Goal: Transaction & Acquisition: Purchase product/service

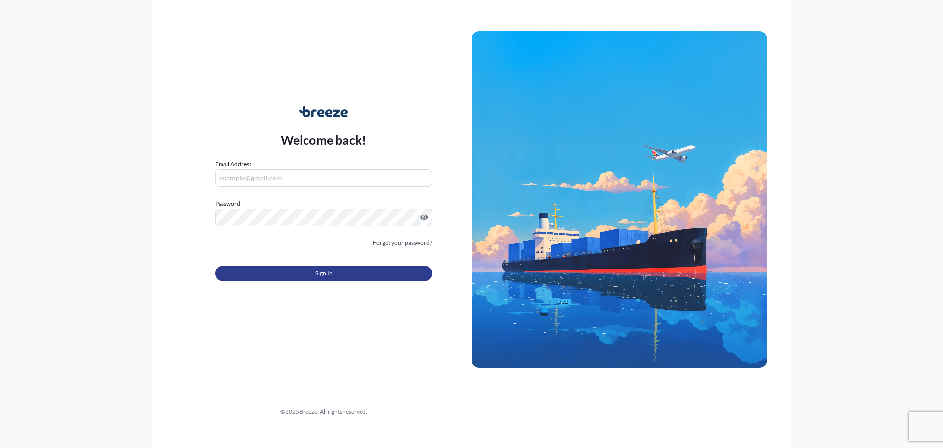
type input "[PERSON_NAME][EMAIL_ADDRESS][DOMAIN_NAME]"
click at [318, 273] on span "Sign In" at bounding box center [323, 273] width 17 height 10
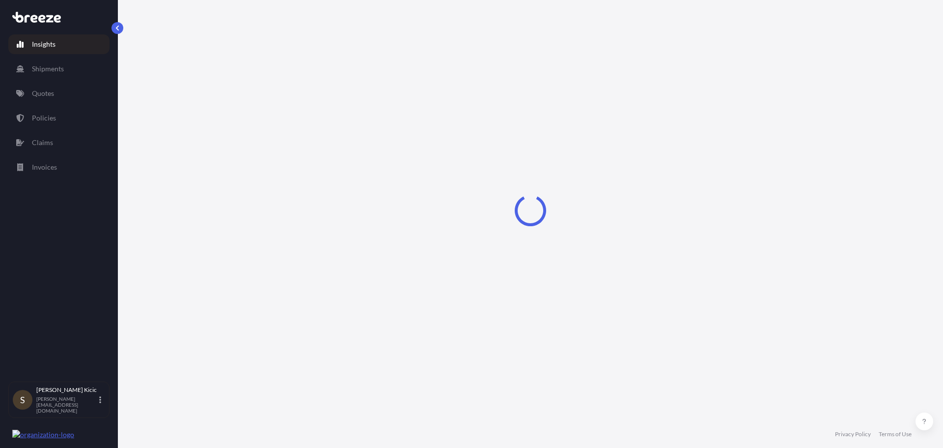
select select "2025"
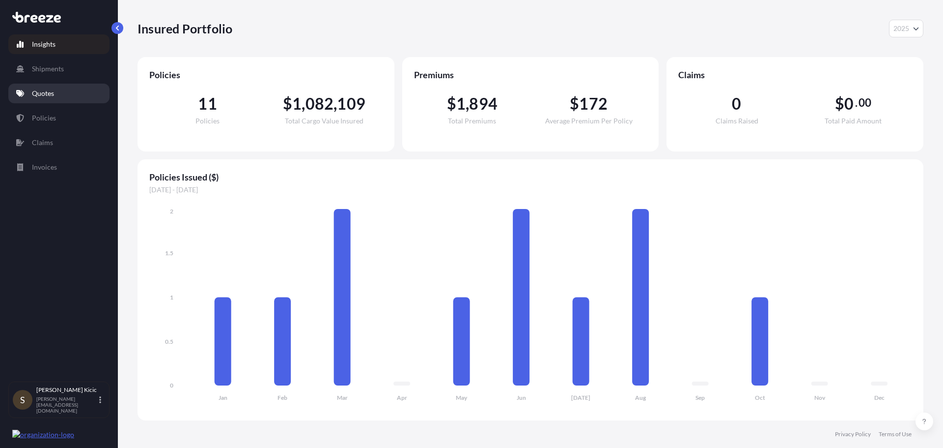
click at [44, 93] on p "Quotes" at bounding box center [43, 93] width 22 height 10
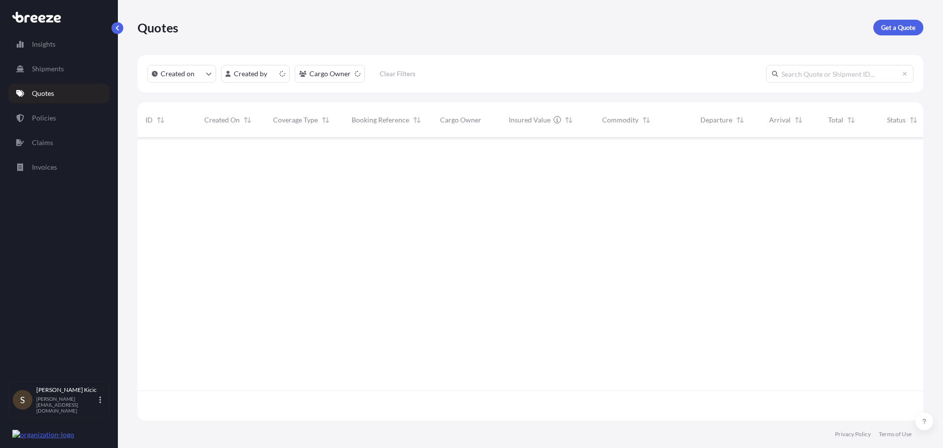
scroll to position [280, 779]
click at [899, 24] on p "Get a Quote" at bounding box center [898, 28] width 34 height 10
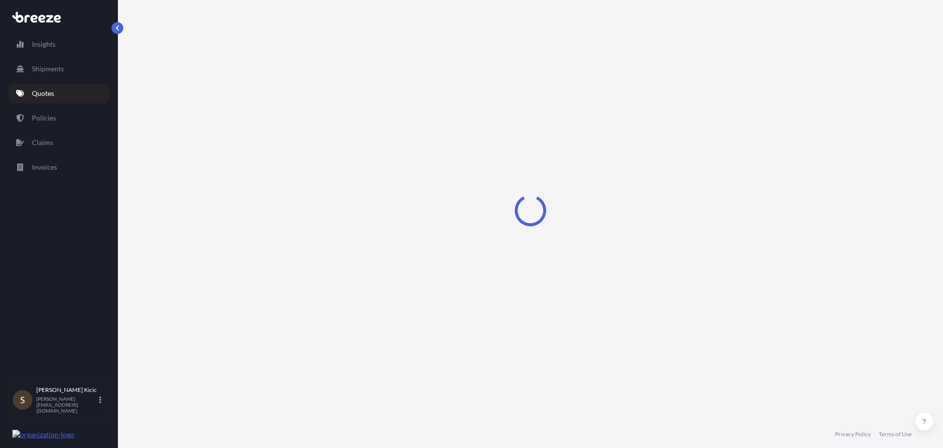
select select "Sea"
select select "1"
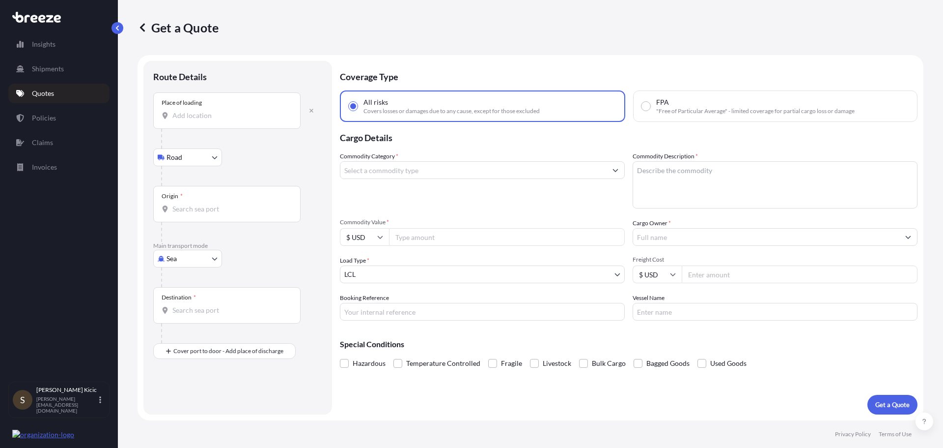
click at [215, 260] on body "Insights Shipments Quotes Policies Claims Invoices S [PERSON_NAME] [PERSON_NAME…" at bounding box center [471, 224] width 943 height 448
click at [178, 303] on span "Air" at bounding box center [177, 302] width 10 height 10
select select "Air"
click at [196, 123] on input "Place of loading" at bounding box center [230, 119] width 116 height 10
click at [191, 122] on input "Place of loading" at bounding box center [230, 119] width 116 height 10
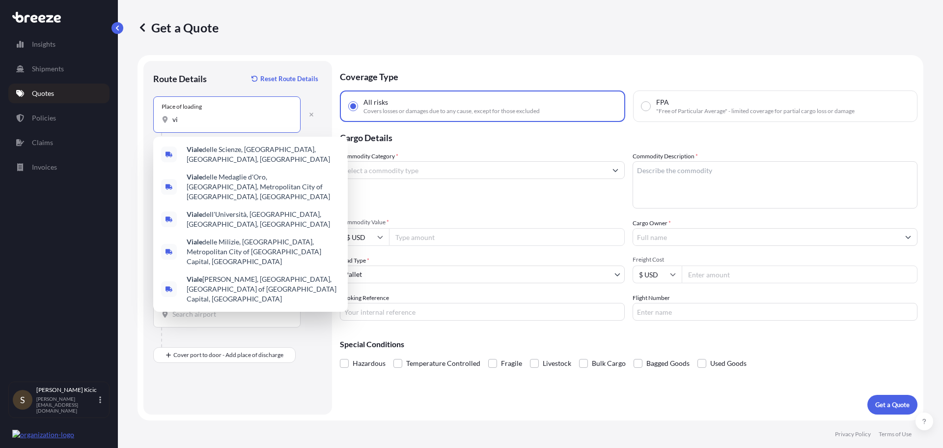
type input "v"
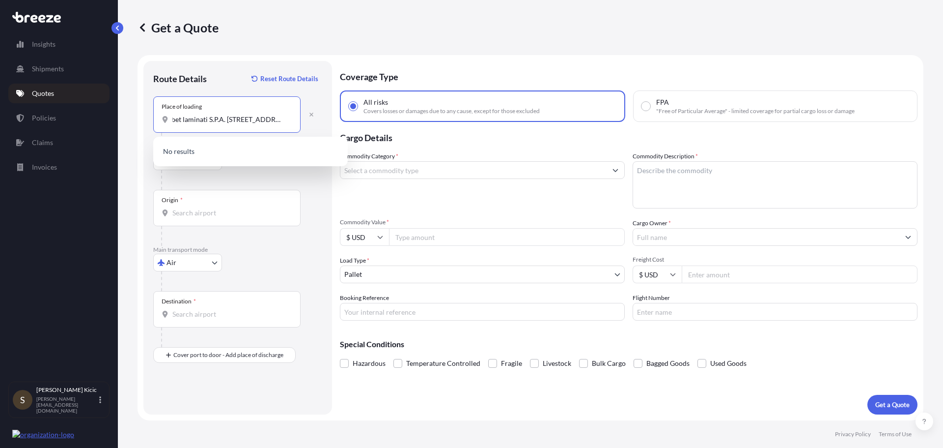
scroll to position [0, 61]
type input "abet laminati S.P.A. [STREET_ADDRESS]"
click at [195, 213] on input "Origin *" at bounding box center [230, 213] width 116 height 10
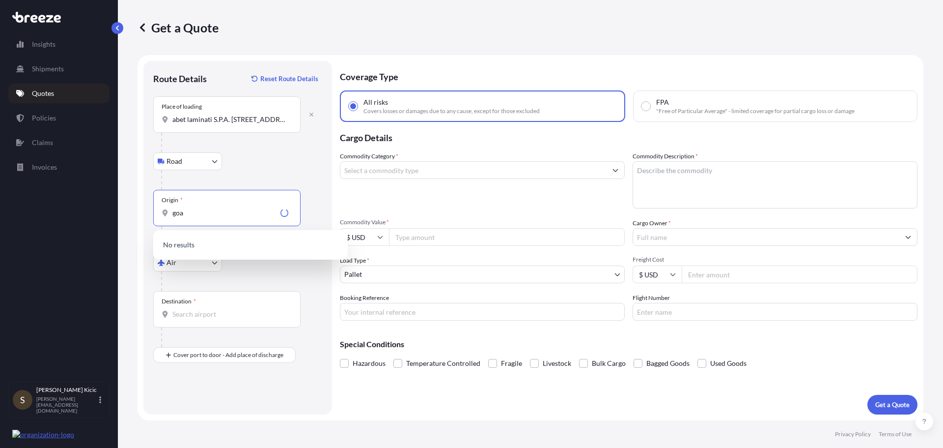
type input "goa"
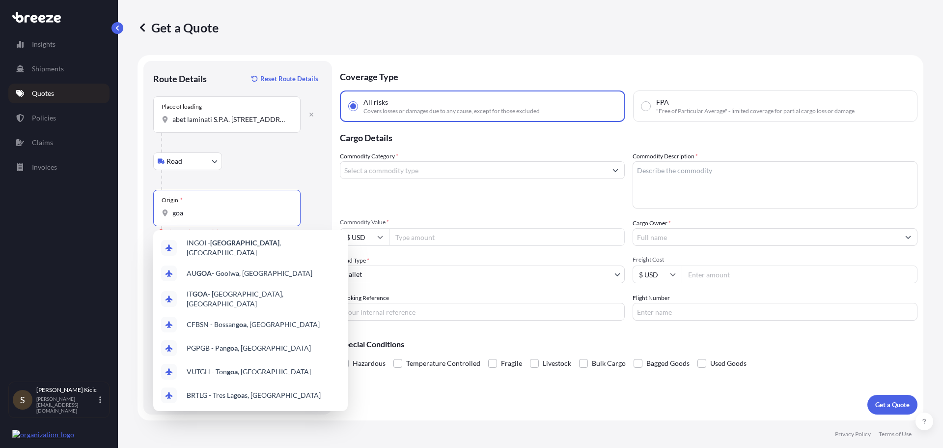
click at [194, 212] on input "goa" at bounding box center [230, 213] width 116 height 10
type input "g"
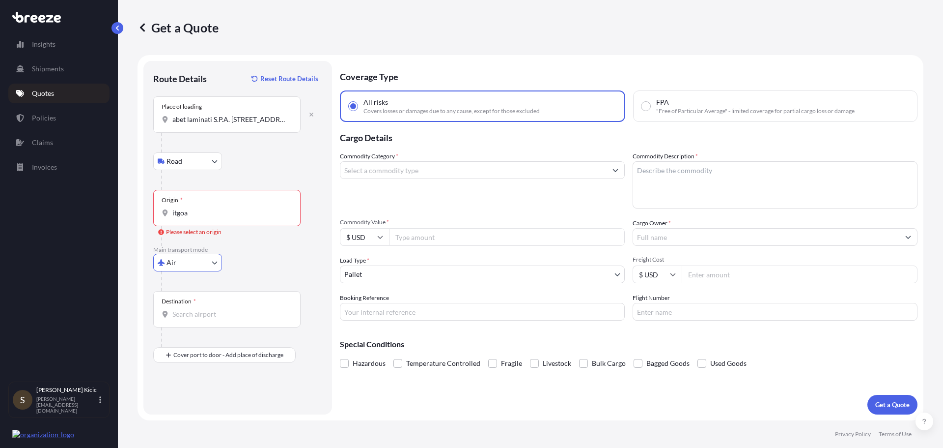
click at [194, 212] on input "itgoa" at bounding box center [230, 213] width 116 height 10
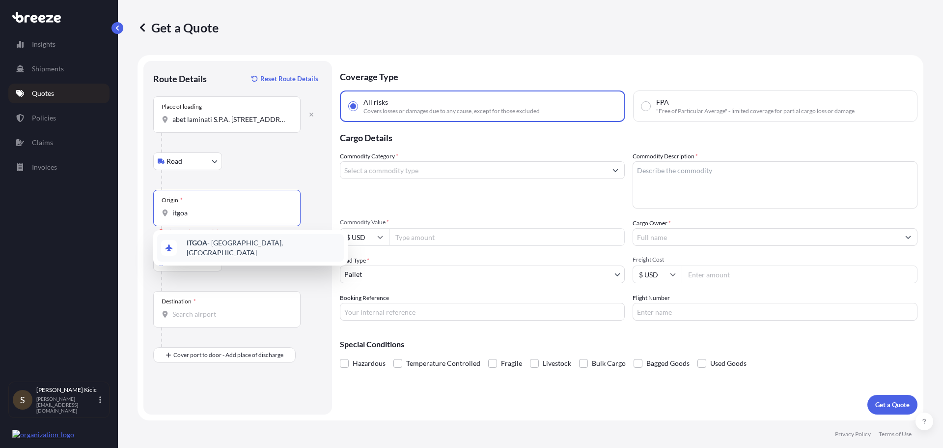
click at [218, 245] on span "ITGOA - [GEOGRAPHIC_DATA], [GEOGRAPHIC_DATA]" at bounding box center [263, 248] width 153 height 20
type input "ITGOA - [GEOGRAPHIC_DATA], [GEOGRAPHIC_DATA]"
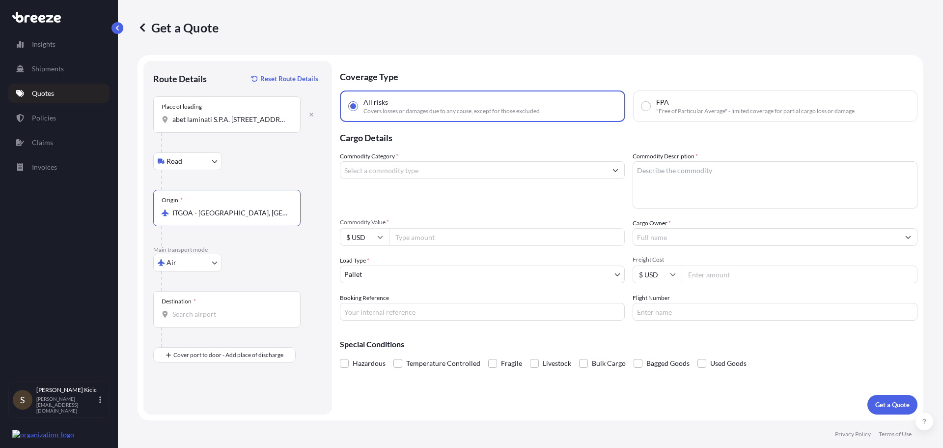
click at [195, 313] on input "Destination *" at bounding box center [230, 314] width 116 height 10
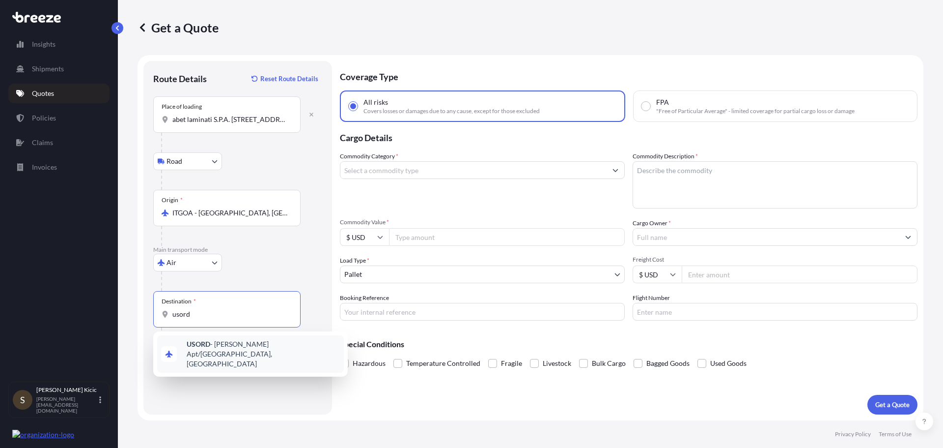
click at [214, 350] on span "USORD - [PERSON_NAME] Apt/[GEOGRAPHIC_DATA], [GEOGRAPHIC_DATA]" at bounding box center [263, 353] width 153 height 29
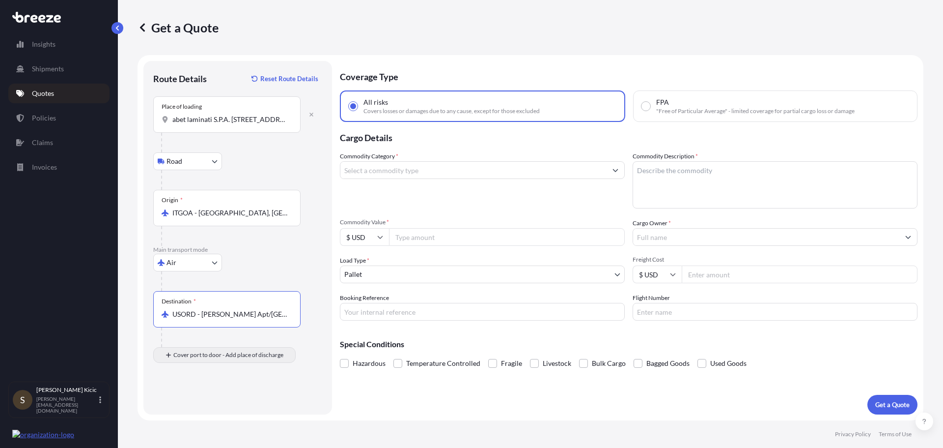
type input "USORD - [PERSON_NAME] Apt/[GEOGRAPHIC_DATA], [GEOGRAPHIC_DATA]"
click at [184, 407] on input "Place of Discharge" at bounding box center [230, 407] width 116 height 10
click at [174, 410] on input "Place of Discharge" at bounding box center [230, 407] width 116 height 10
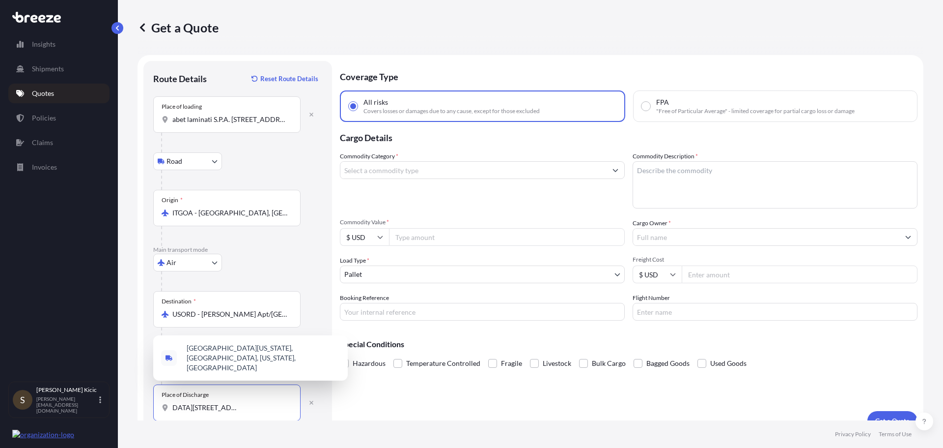
scroll to position [0, 93]
type input "[GEOGRAPHIC_DATA][STREET_ADDRESS][US_STATE]"
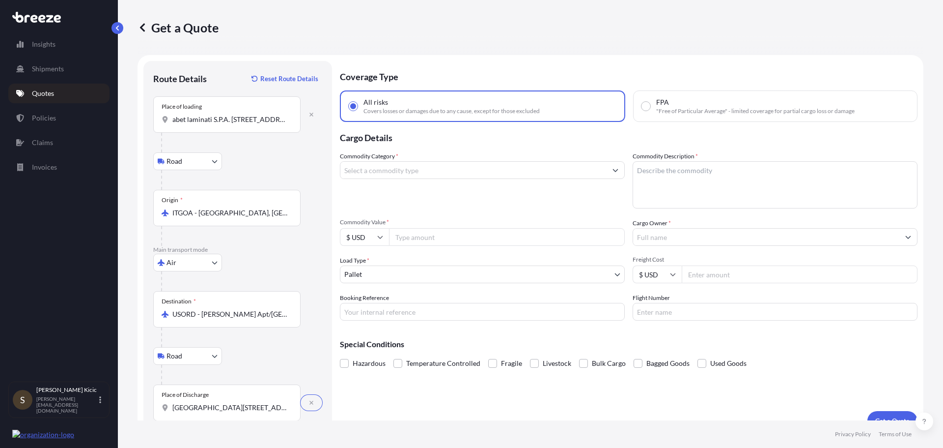
click at [615, 169] on button "Show suggestions" at bounding box center [616, 170] width 18 height 18
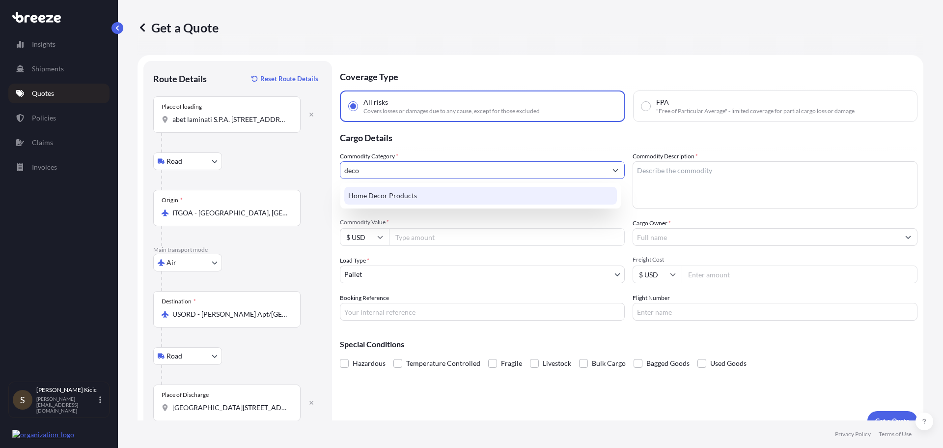
click at [391, 195] on div "Home Decor Products" at bounding box center [480, 196] width 273 height 18
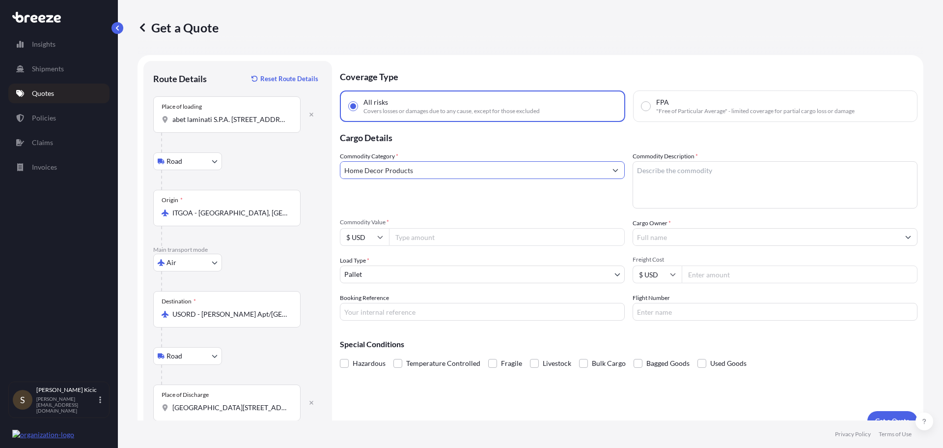
type input "Home Decor Products"
click at [402, 237] on input "Commodity Value *" at bounding box center [507, 237] width 236 height 18
type input "17000"
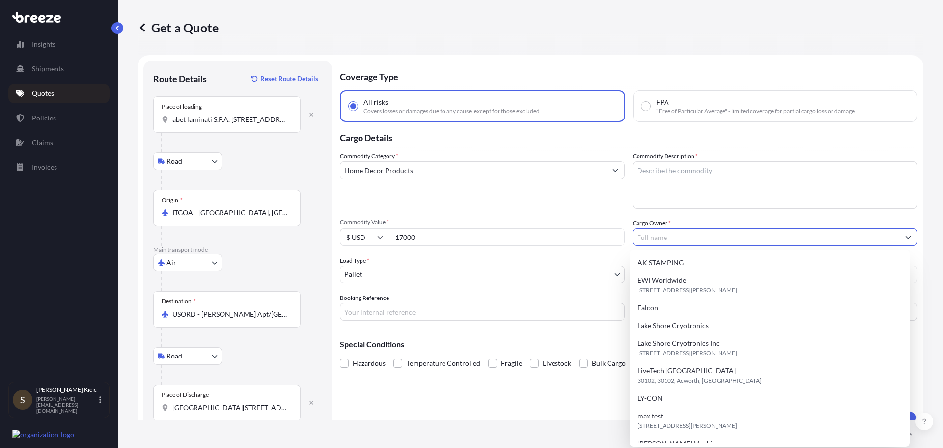
click at [905, 238] on icon "Show suggestions" at bounding box center [908, 237] width 6 height 6
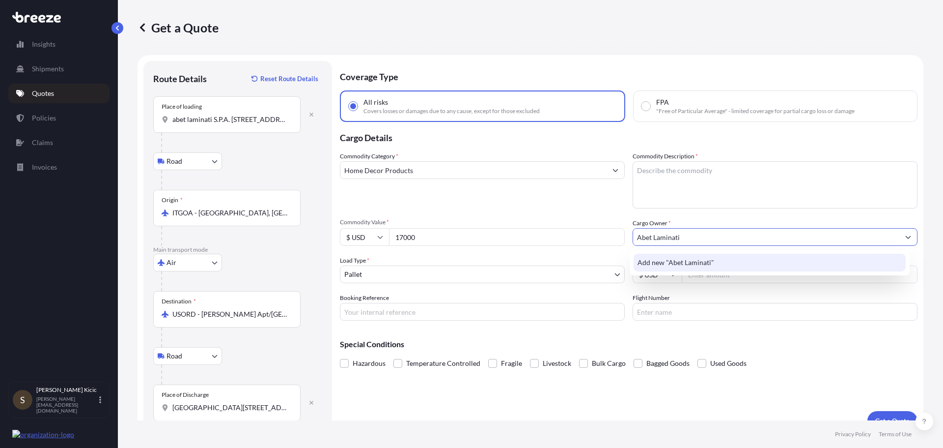
click at [706, 263] on span "Add new "Abet Laminati"" at bounding box center [676, 262] width 77 height 10
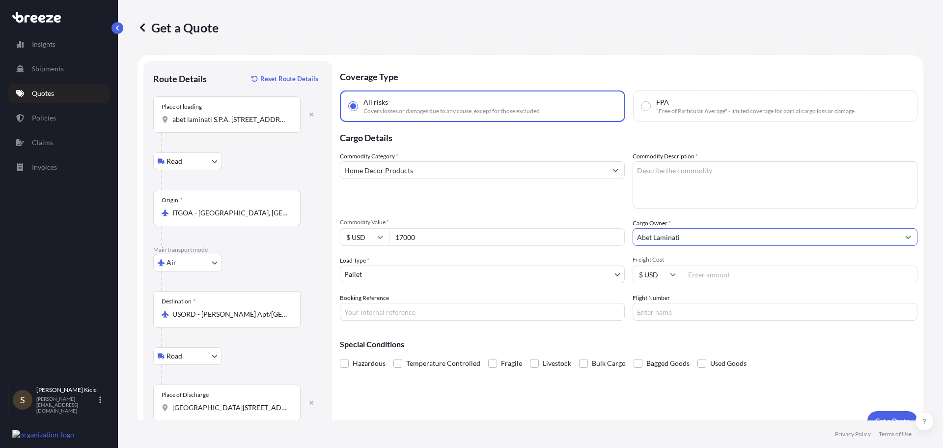
type input "Abet Laminati"
click at [710, 273] on input "Freight Cost" at bounding box center [800, 274] width 236 height 18
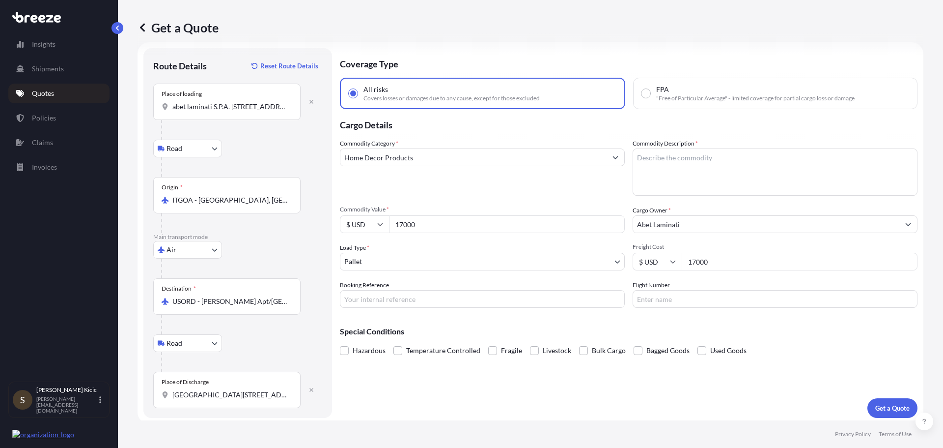
scroll to position [16, 0]
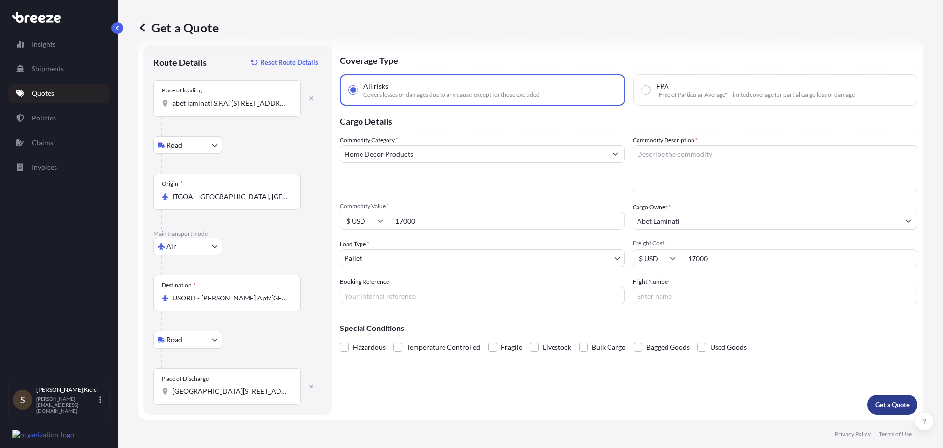
type input "17000"
click at [892, 404] on p "Get a Quote" at bounding box center [892, 404] width 34 height 10
click at [658, 158] on textarea "Commodity Description *" at bounding box center [775, 168] width 285 height 47
click at [657, 166] on textarea "Commodity Description *" at bounding box center [775, 168] width 285 height 47
type textarea "decorative laminates"
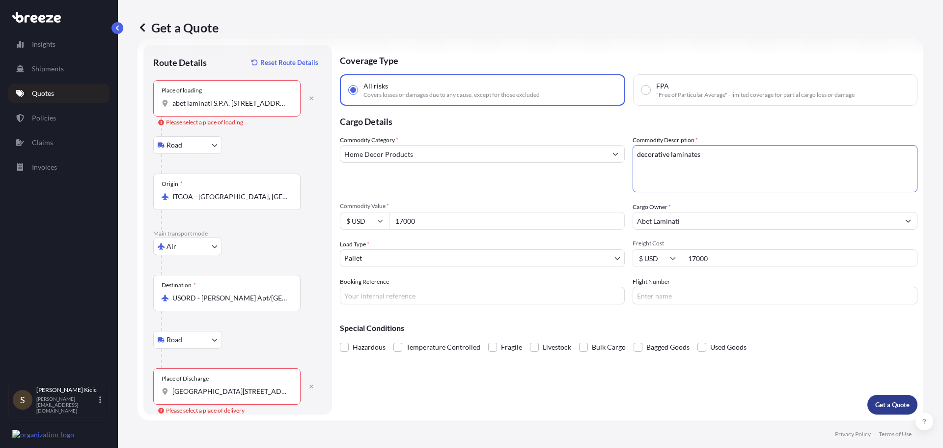
click at [877, 403] on p "Get a Quote" at bounding box center [892, 404] width 34 height 10
click at [229, 103] on input "abet laminati S.P.A. [STREET_ADDRESS]" at bounding box center [230, 103] width 116 height 10
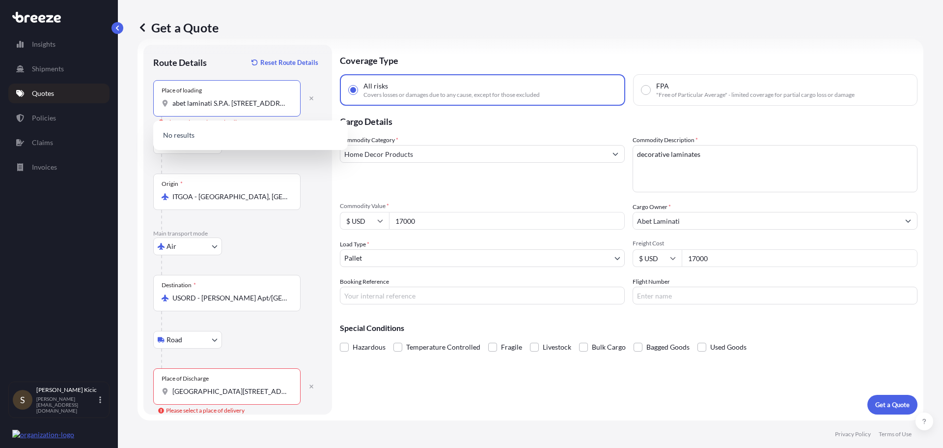
click at [229, 103] on input "abet laminati S.P.A. [STREET_ADDRESS]" at bounding box center [230, 103] width 116 height 10
click at [890, 398] on button "Get a Quote" at bounding box center [893, 404] width 50 height 20
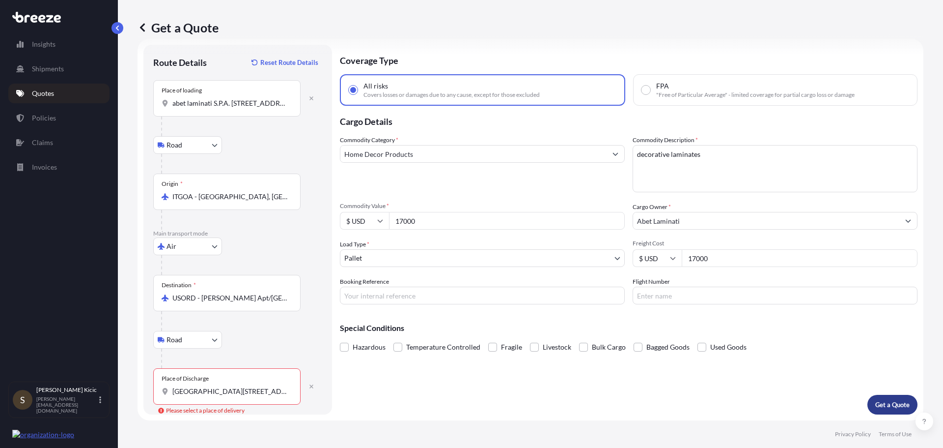
click at [890, 398] on button "Get a Quote" at bounding box center [893, 404] width 50 height 20
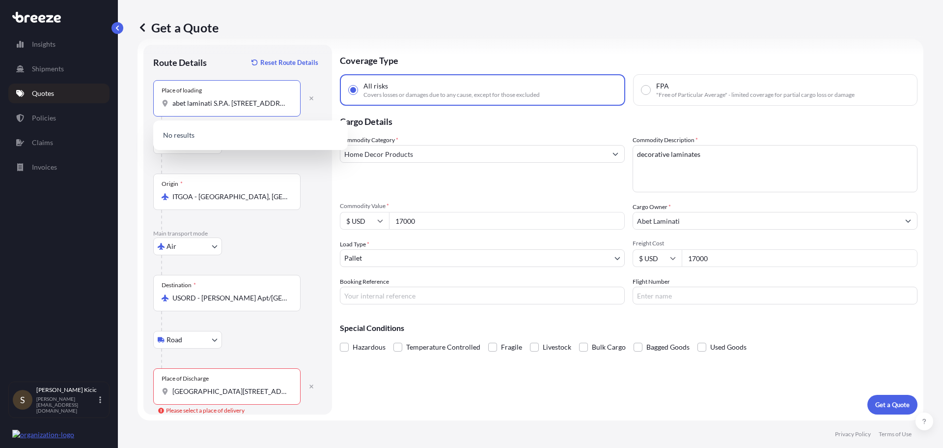
click at [255, 103] on input "abet laminati S.P.A. [STREET_ADDRESS]" at bounding box center [230, 103] width 116 height 10
drag, startPoint x: 229, startPoint y: 103, endPoint x: 159, endPoint y: 109, distance: 70.0
click at [159, 109] on div "Place of loading abet laminati S.P.A. [STREET_ADDRESS]" at bounding box center [226, 98] width 147 height 36
click at [216, 136] on span "[STREET_ADDRESS]" at bounding box center [217, 136] width 61 height 10
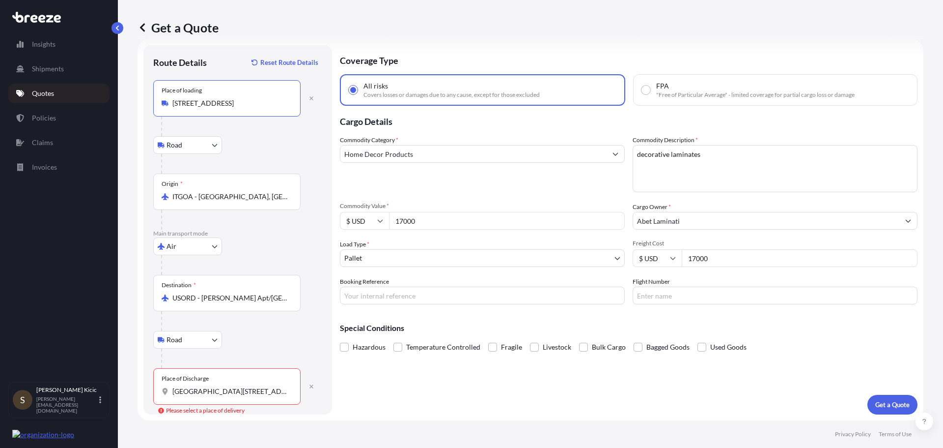
type input "[STREET_ADDRESS]"
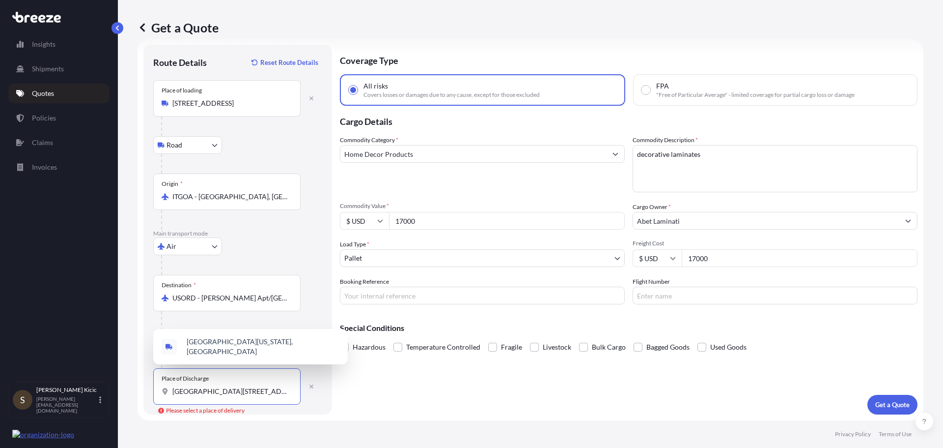
drag, startPoint x: 201, startPoint y: 389, endPoint x: 170, endPoint y: 392, distance: 30.6
click at [170, 392] on div "[GEOGRAPHIC_DATA][STREET_ADDRESS][US_STATE]" at bounding box center [227, 391] width 131 height 10
click at [248, 290] on span "[GEOGRAPHIC_DATA][US_STATE], [GEOGRAPHIC_DATA]" at bounding box center [263, 291] width 153 height 20
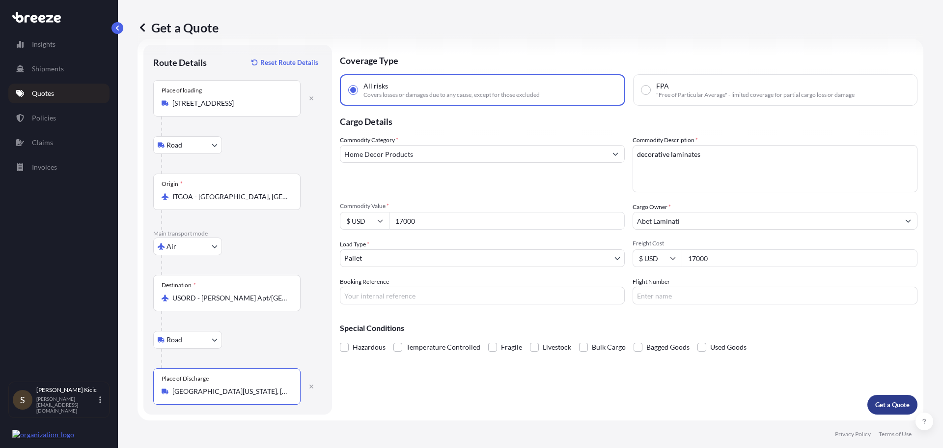
type input "[GEOGRAPHIC_DATA][US_STATE], [GEOGRAPHIC_DATA]"
click at [888, 405] on p "Get a Quote" at bounding box center [892, 404] width 34 height 10
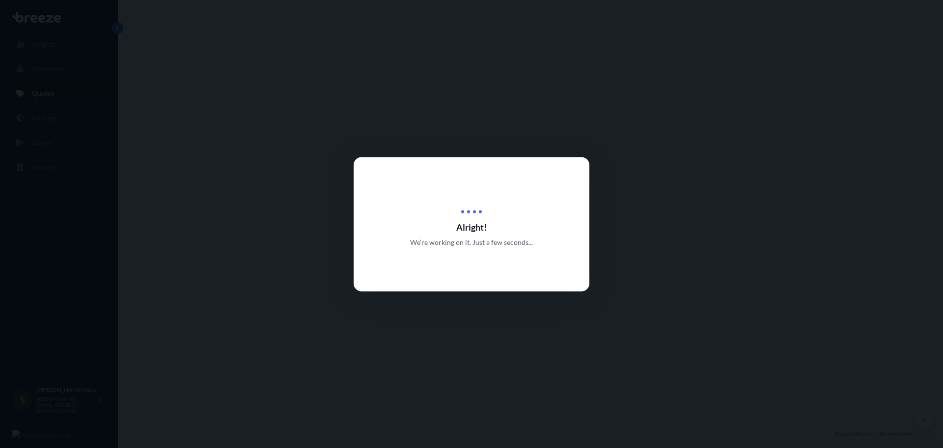
select select "Road"
select select "Air"
select select "Road"
select select "1"
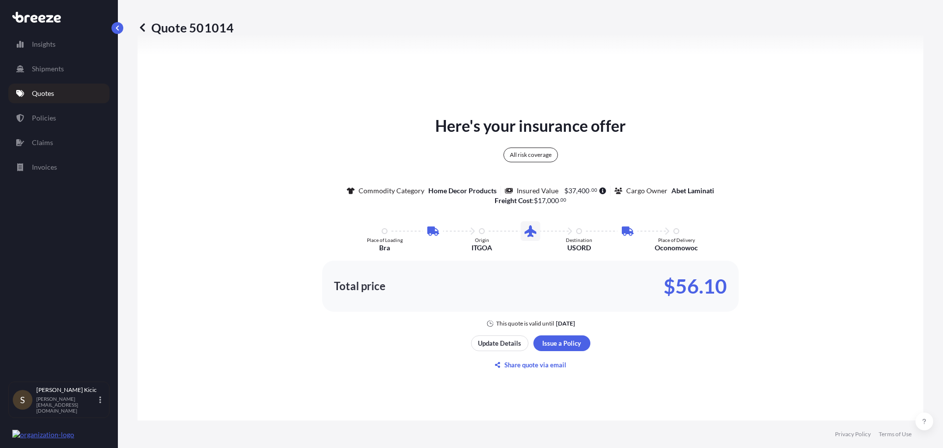
scroll to position [589, 0]
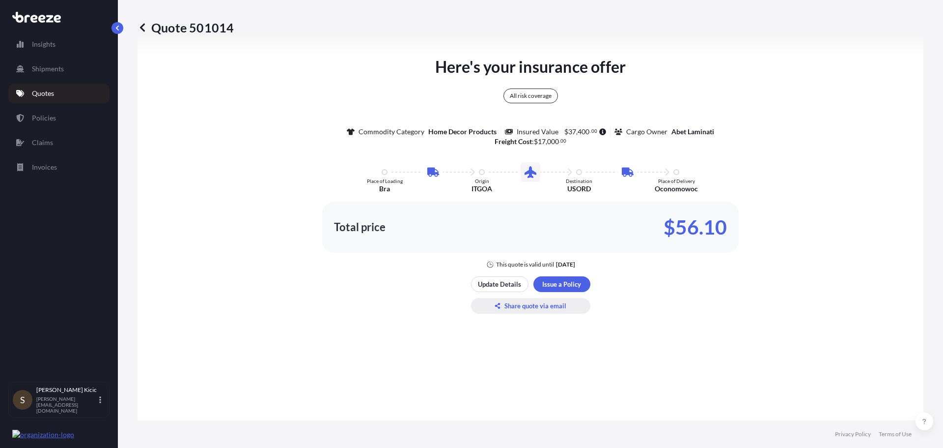
click at [532, 307] on p "Share quote via email" at bounding box center [535, 306] width 62 height 10
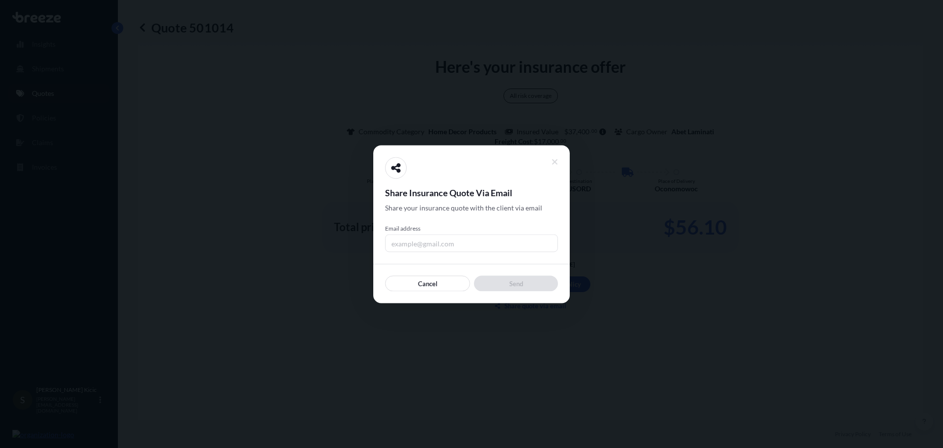
click at [401, 241] on input "Email address" at bounding box center [471, 243] width 173 height 18
type input "[PERSON_NAME][EMAIL_ADDRESS][DOMAIN_NAME]"
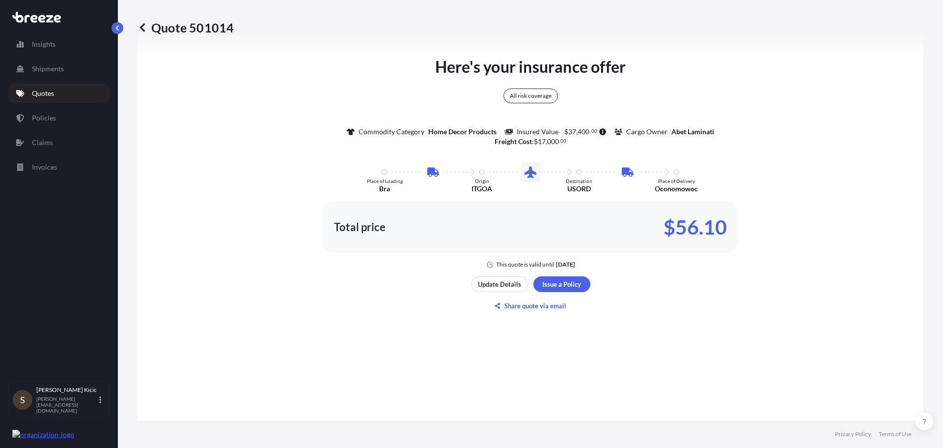
click at [44, 93] on p "Quotes" at bounding box center [43, 93] width 22 height 10
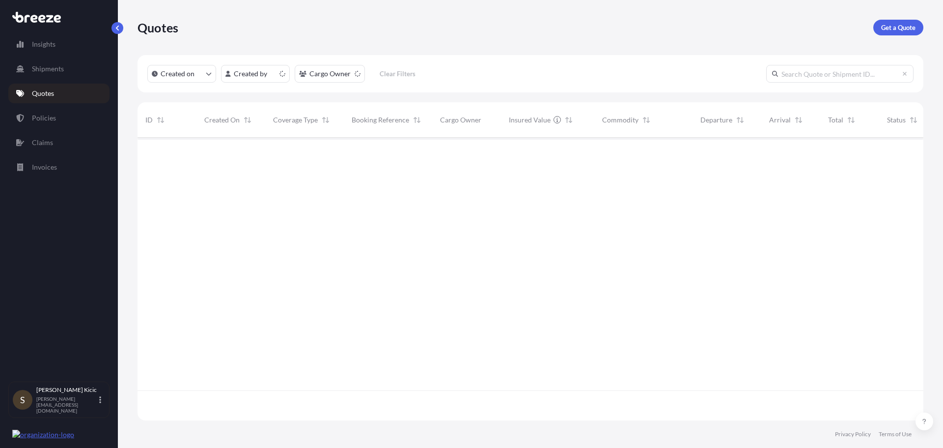
scroll to position [280, 779]
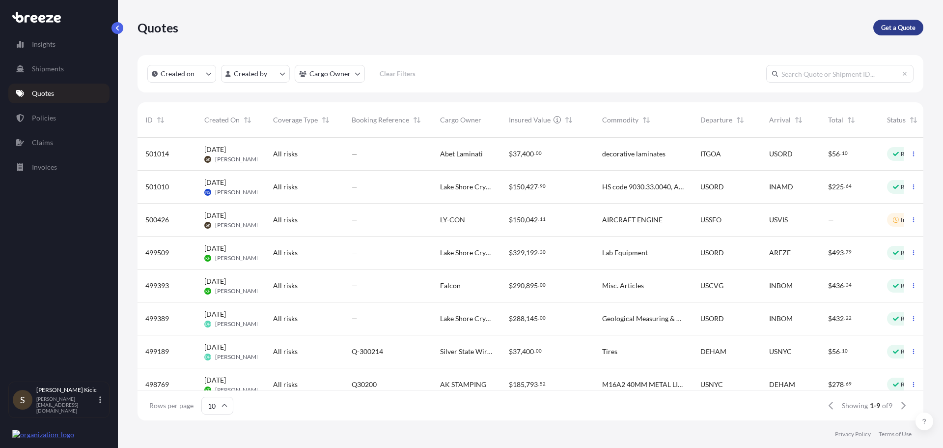
click at [897, 28] on p "Get a Quote" at bounding box center [898, 28] width 34 height 10
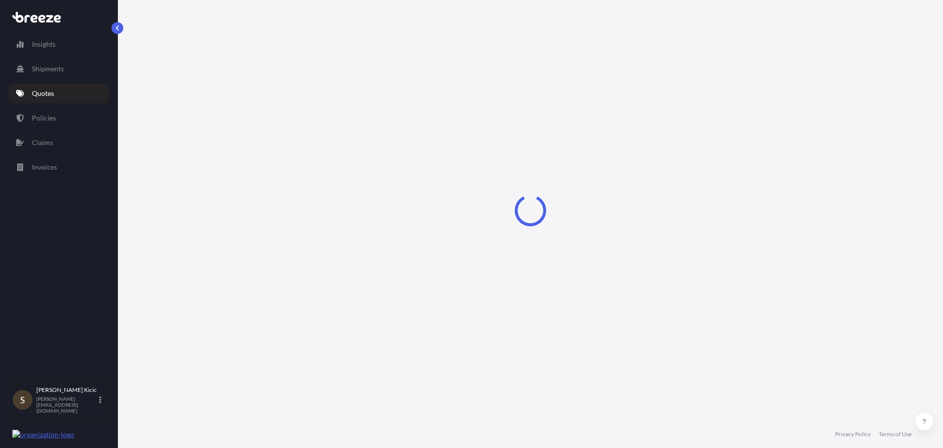
select select "Road"
select select "Sea"
select select "1"
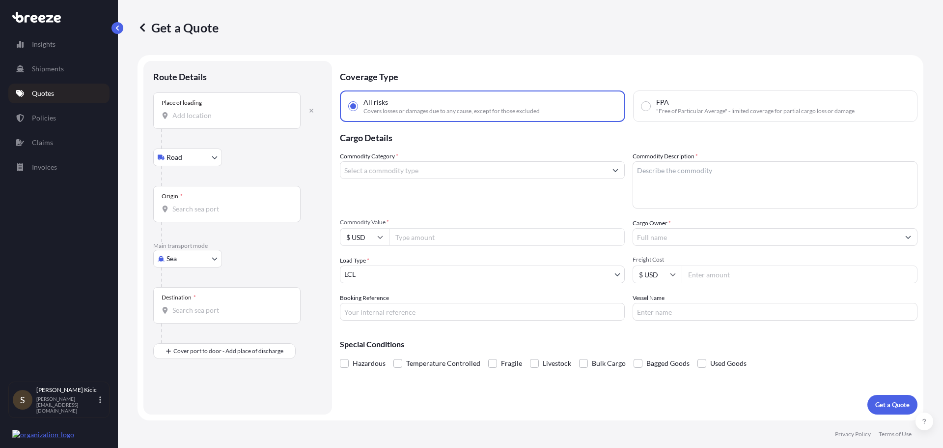
click at [194, 113] on input "Place of loading" at bounding box center [230, 116] width 116 height 10
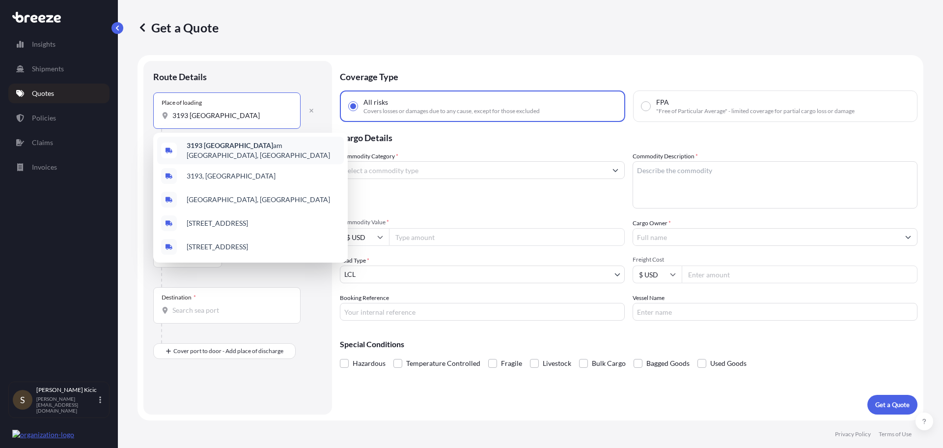
click at [219, 149] on b "3193 [GEOGRAPHIC_DATA]" at bounding box center [230, 145] width 86 height 8
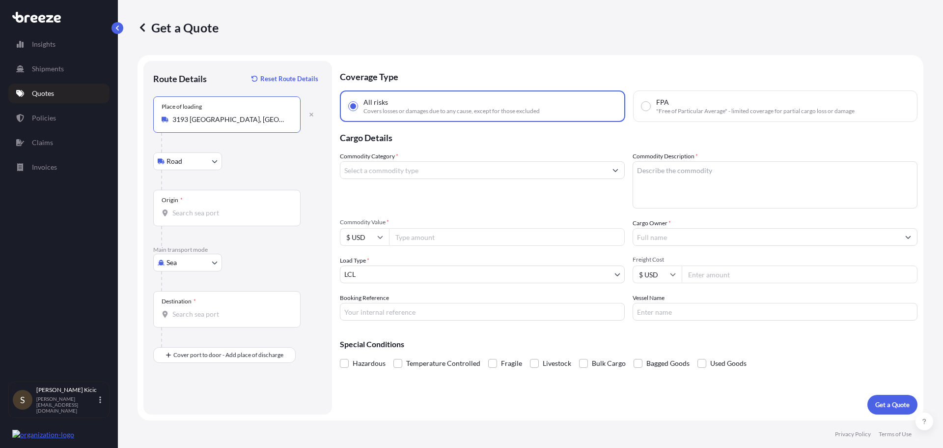
type input "3193 [GEOGRAPHIC_DATA], [GEOGRAPHIC_DATA]"
click at [199, 210] on input "Origin *" at bounding box center [230, 213] width 116 height 10
click at [208, 211] on input "Origin * Please select an origin" at bounding box center [230, 213] width 116 height 10
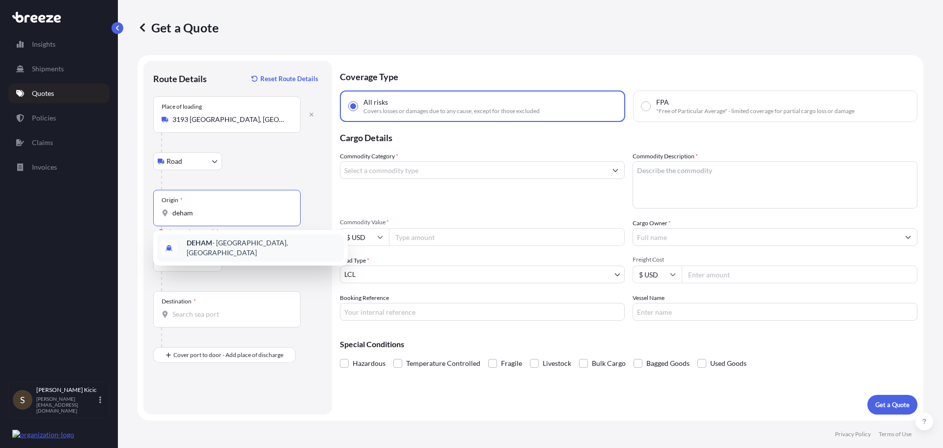
click at [217, 248] on span "DEHAM - [GEOGRAPHIC_DATA], [GEOGRAPHIC_DATA]" at bounding box center [263, 248] width 153 height 20
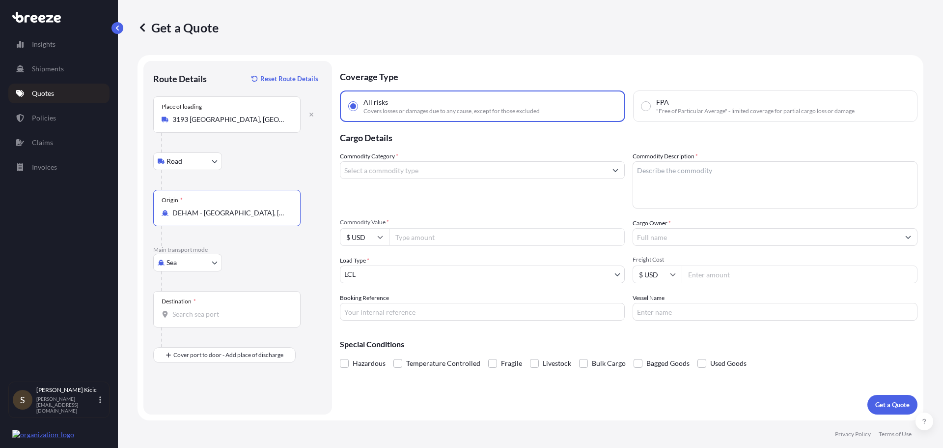
type input "DEHAM - [GEOGRAPHIC_DATA], [GEOGRAPHIC_DATA]"
click at [183, 314] on input "Destination *" at bounding box center [230, 314] width 116 height 10
click at [179, 309] on input "Destination * Please select a destination" at bounding box center [230, 314] width 116 height 10
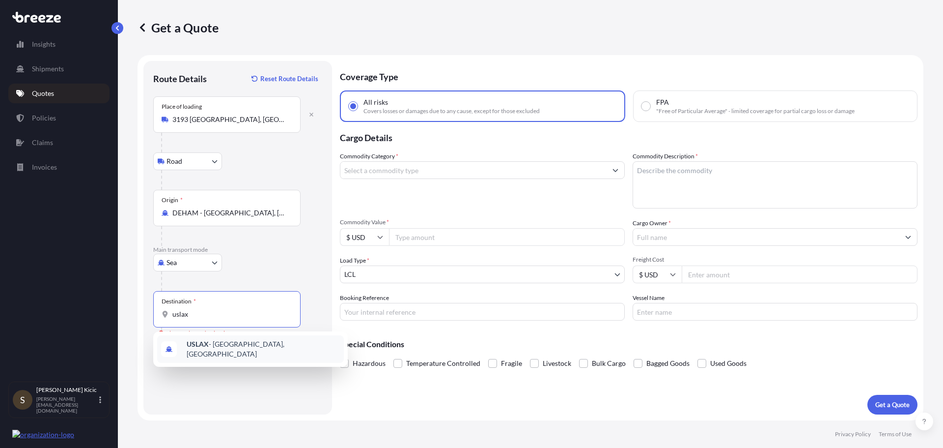
click at [264, 345] on span "USLAX - [GEOGRAPHIC_DATA], [GEOGRAPHIC_DATA]" at bounding box center [263, 349] width 153 height 20
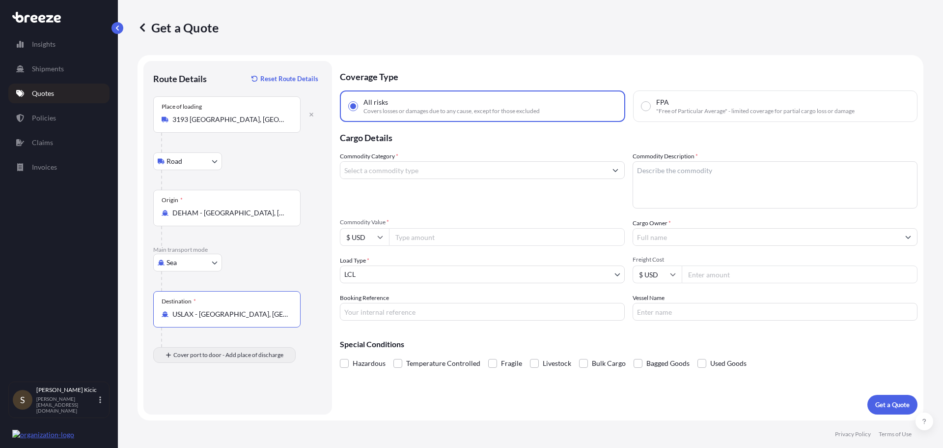
type input "USLAX - [GEOGRAPHIC_DATA], [GEOGRAPHIC_DATA]"
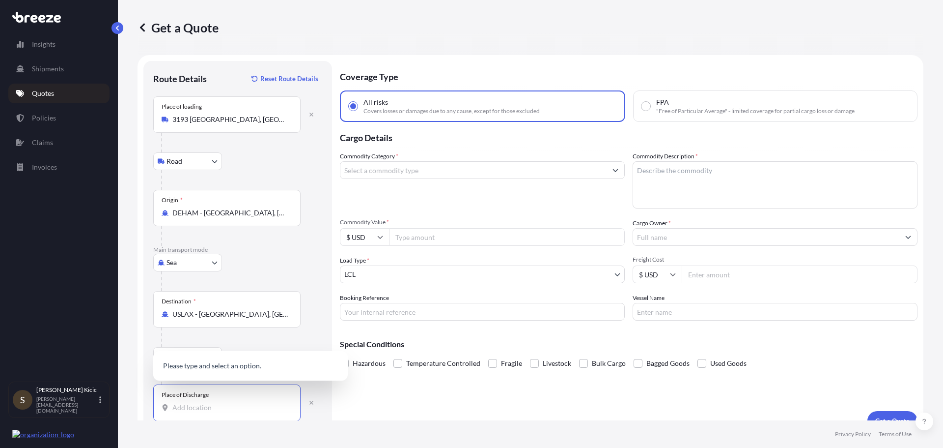
click at [178, 406] on input "Place of Discharge" at bounding box center [230, 407] width 116 height 10
click at [225, 414] on div "Place of Discharge green river" at bounding box center [226, 402] width 147 height 36
click at [225, 412] on input "green river" at bounding box center [230, 407] width 116 height 10
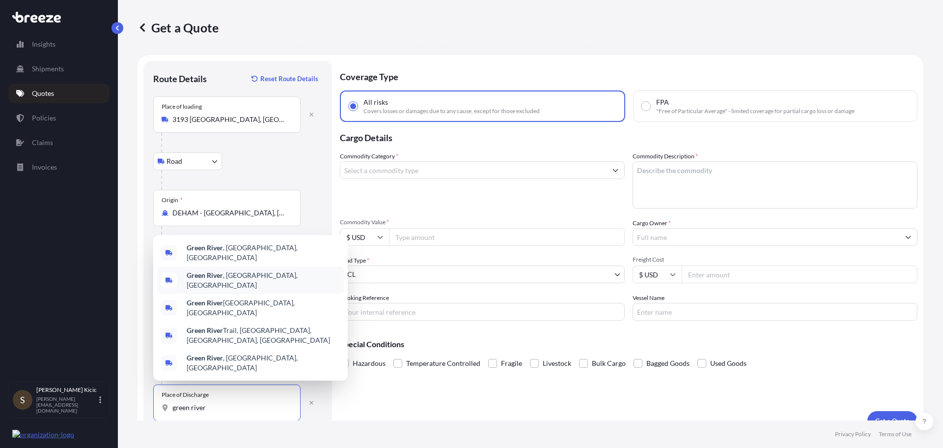
click at [234, 290] on span "Green River , [GEOGRAPHIC_DATA], [GEOGRAPHIC_DATA]" at bounding box center [263, 280] width 153 height 20
type input "Green River, [GEOGRAPHIC_DATA], [GEOGRAPHIC_DATA]"
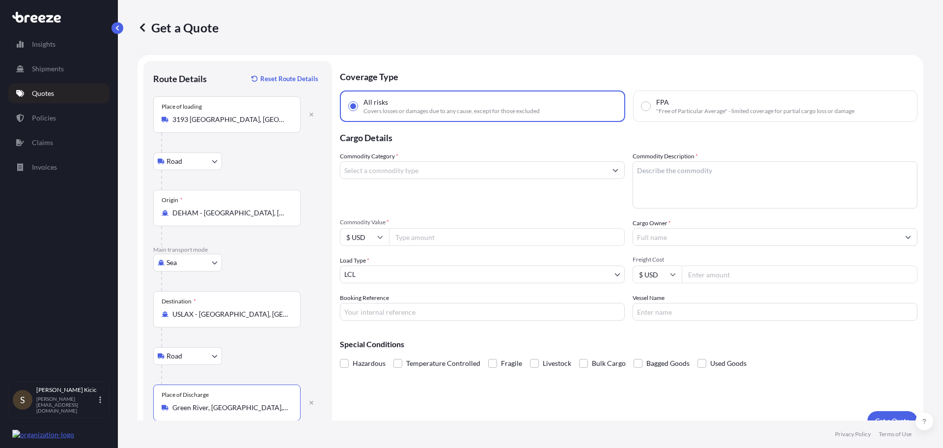
click at [613, 171] on icon "Show suggestions" at bounding box center [615, 170] width 5 height 3
type input "s"
click at [396, 170] on input "Commodity Category *" at bounding box center [473, 170] width 266 height 18
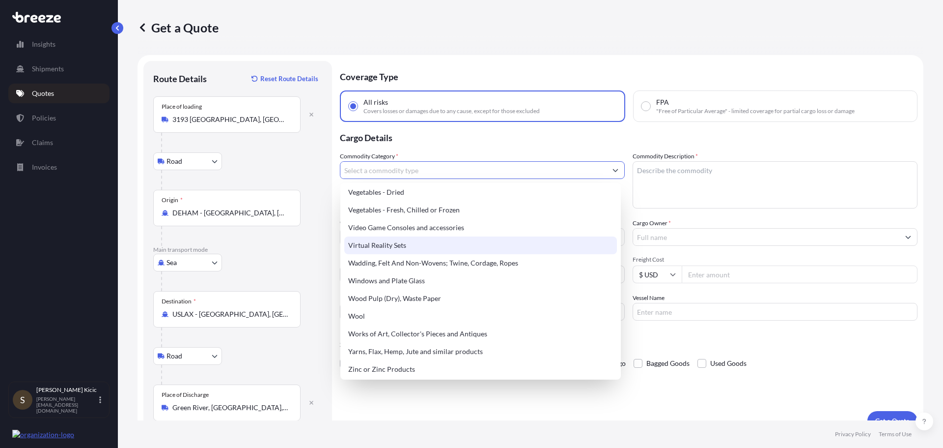
scroll to position [2376, 0]
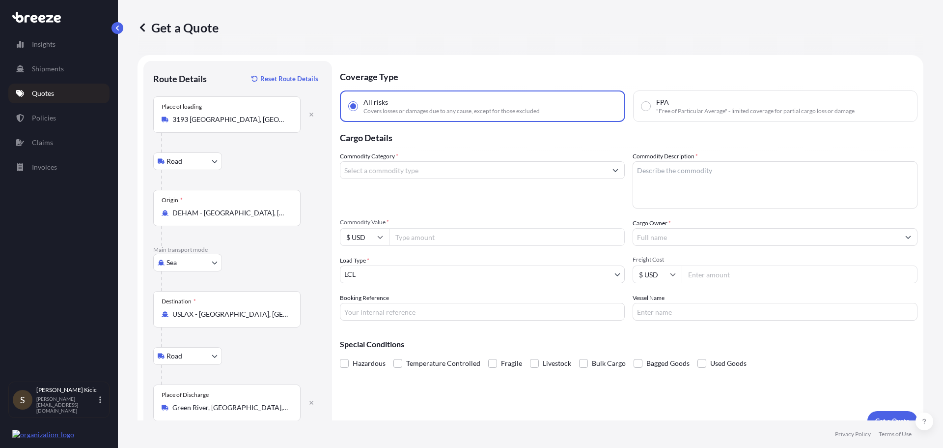
click at [644, 236] on input "Cargo Owner *" at bounding box center [766, 237] width 266 height 18
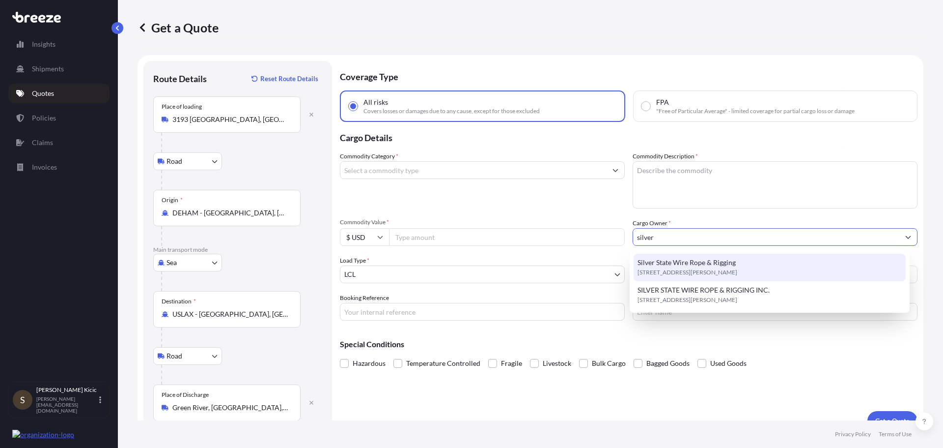
click at [715, 262] on span "Silver State Wire Rope & Rigging" at bounding box center [687, 262] width 98 height 10
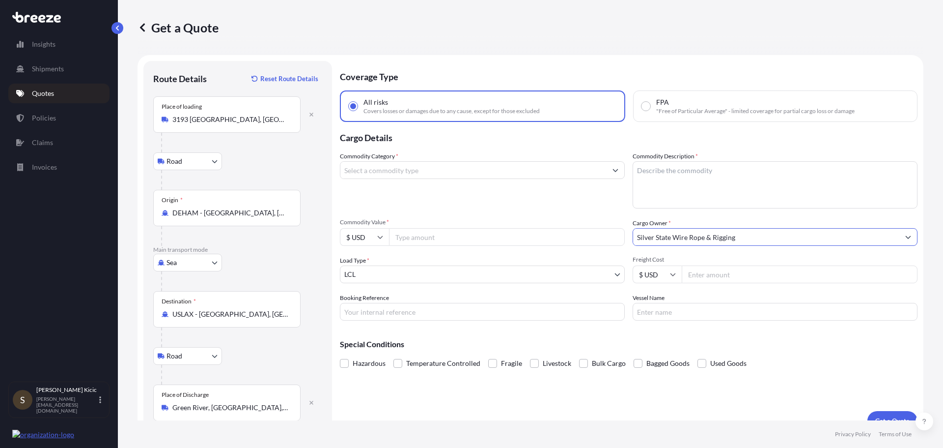
type input "Silver State Wire Rope & Rigging"
click at [46, 89] on p "Quotes" at bounding box center [43, 93] width 22 height 10
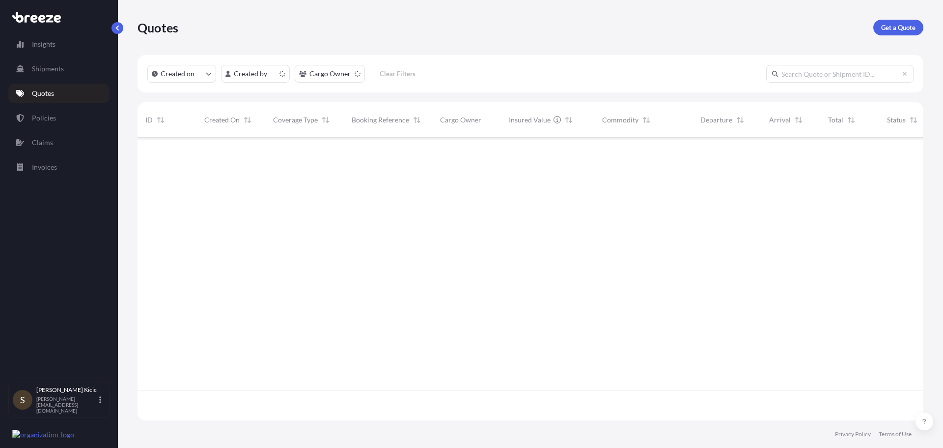
scroll to position [280, 779]
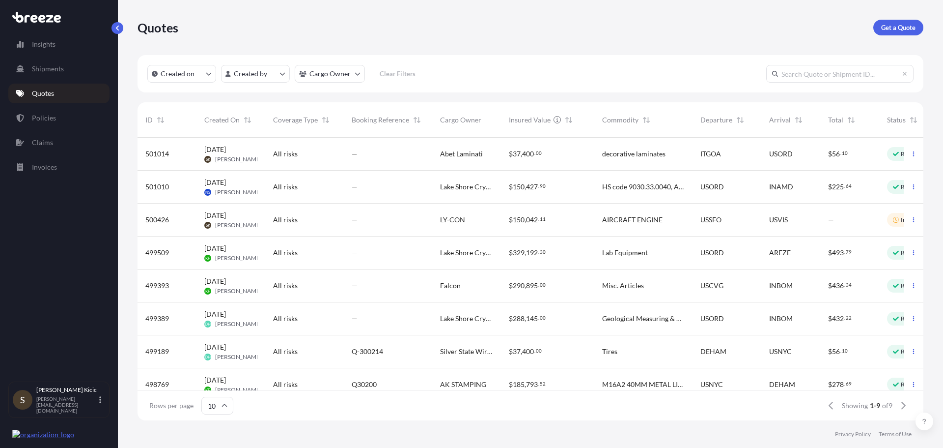
click at [794, 75] on input "text" at bounding box center [839, 74] width 147 height 18
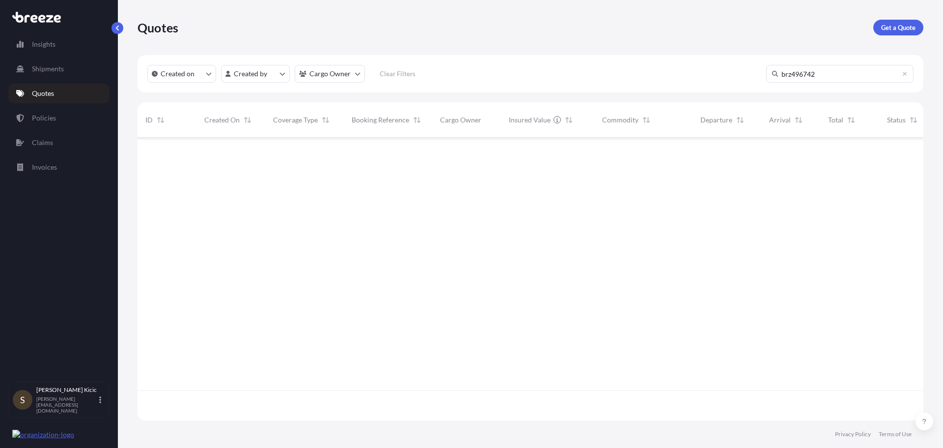
scroll to position [310, 779]
type input "b"
type input "4"
type input "s"
type input "c"
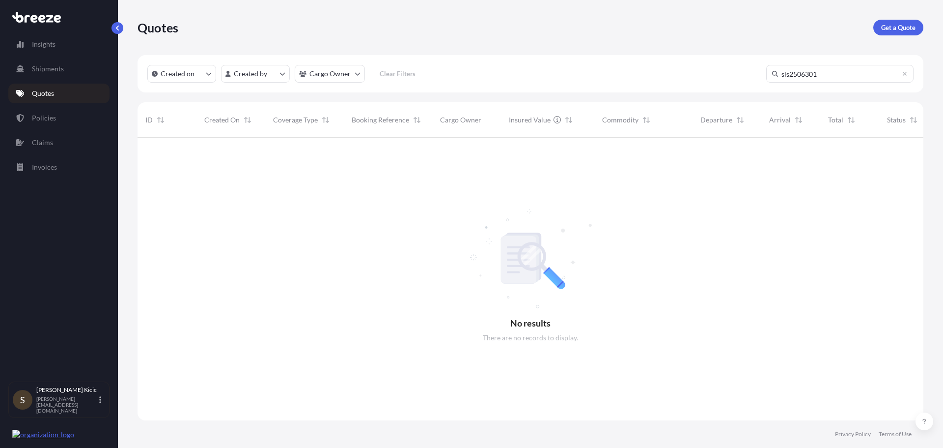
type input "sis2506301"
click at [283, 78] on html "Insights Shipments Quotes Policies Claims Invoices S [PERSON_NAME] [PERSON_NAME…" at bounding box center [471, 224] width 943 height 448
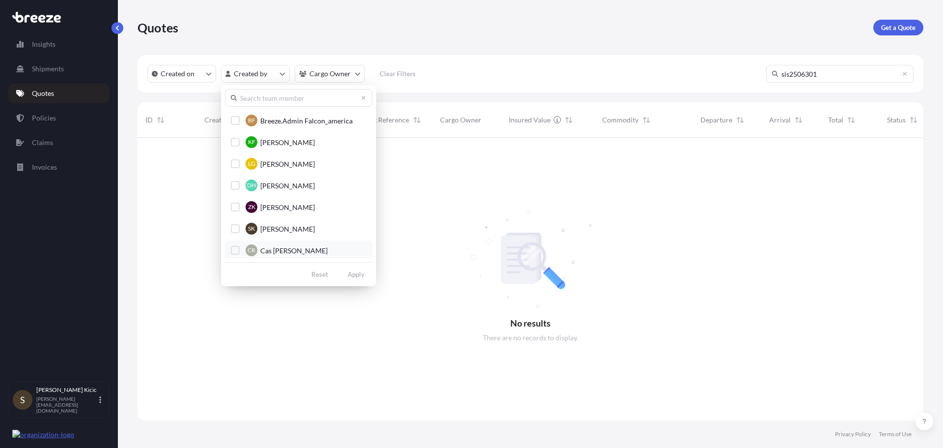
click at [233, 250] on div "Select Option" at bounding box center [235, 250] width 9 height 9
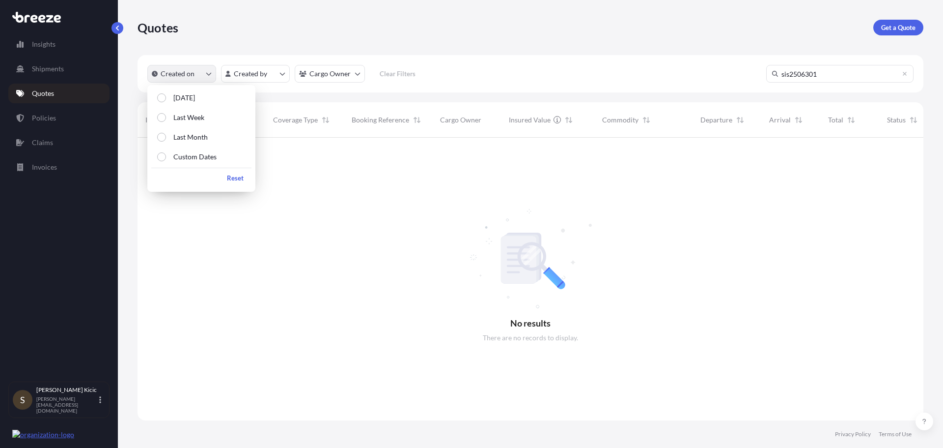
click at [210, 73] on icon "createdOn Filter options" at bounding box center [209, 74] width 6 height 6
click at [161, 158] on div "Select Option" at bounding box center [161, 156] width 9 height 9
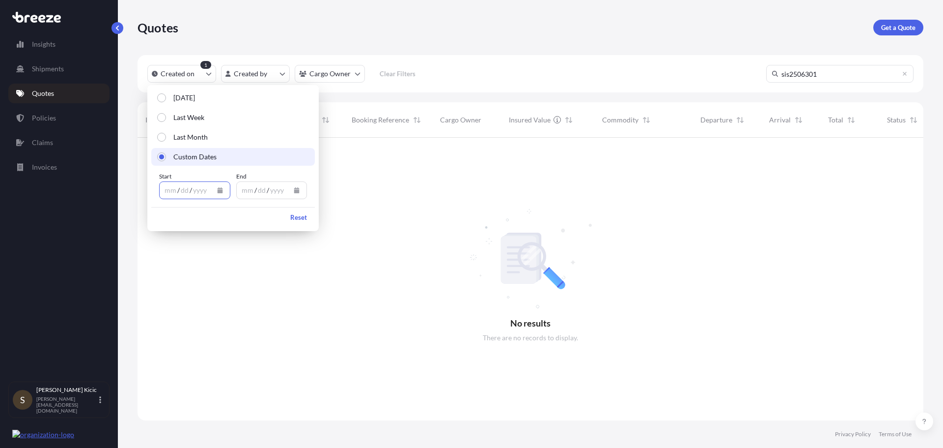
click at [221, 190] on icon "Calendar" at bounding box center [219, 190] width 5 height 6
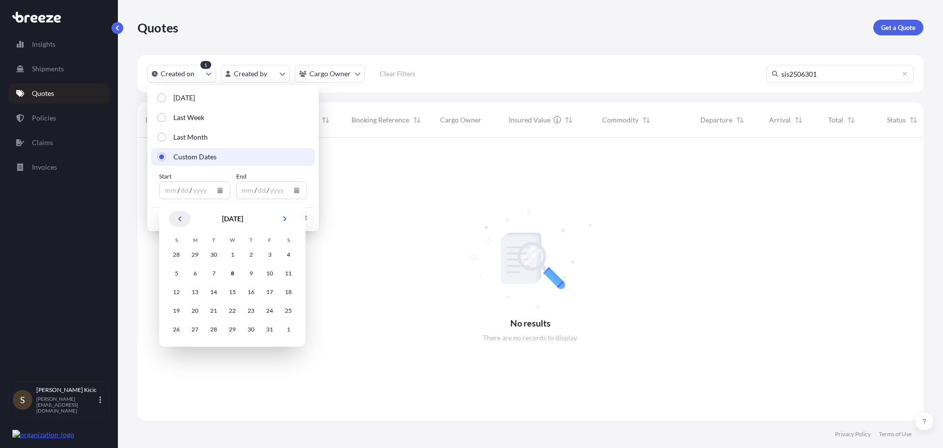
click at [177, 219] on icon "Previous" at bounding box center [180, 219] width 6 height 6
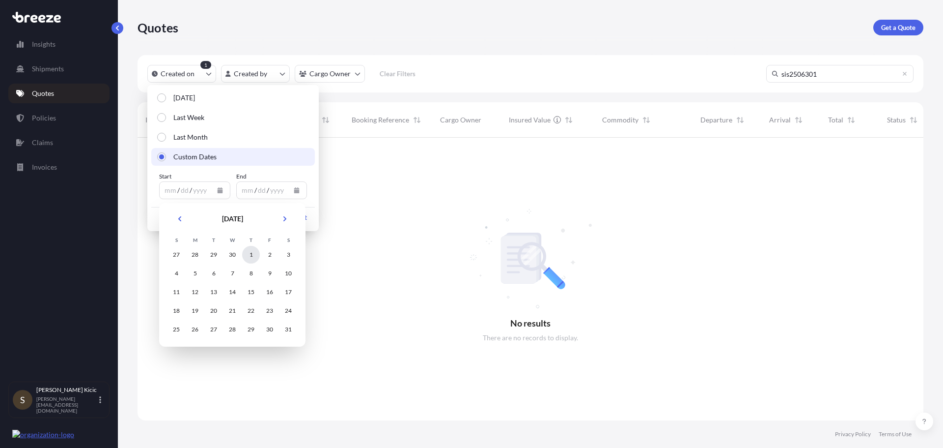
click at [250, 255] on div "1" at bounding box center [251, 255] width 18 height 18
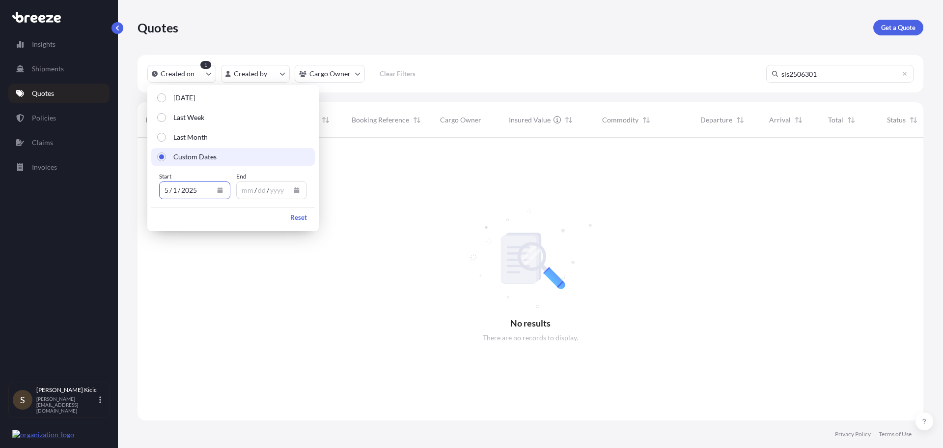
click at [296, 191] on icon "Calendar" at bounding box center [296, 190] width 5 height 6
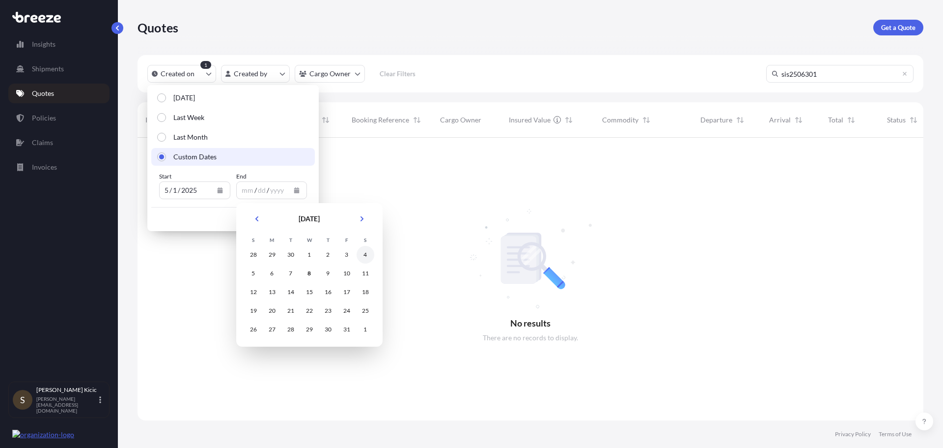
click at [365, 256] on div "4" at bounding box center [366, 255] width 18 height 18
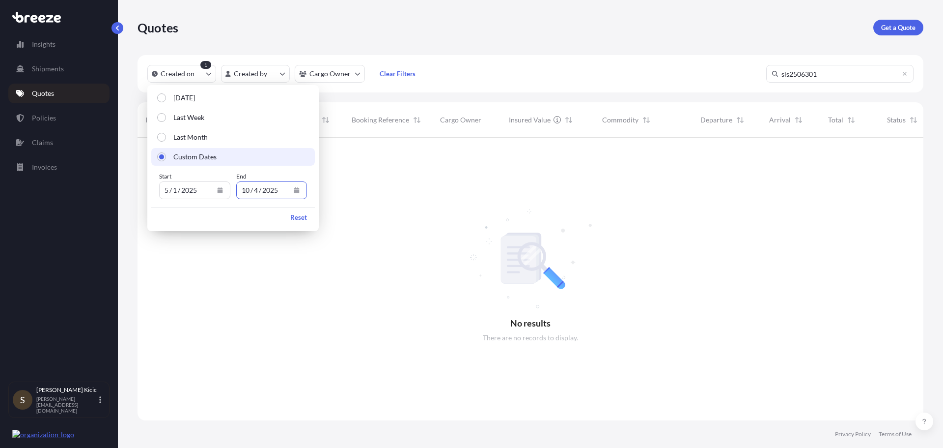
click at [392, 224] on div at bounding box center [553, 279] width 830 height 282
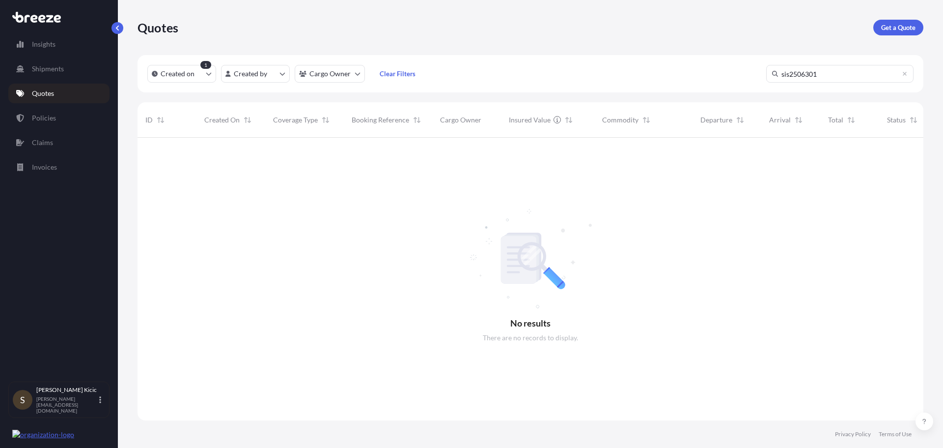
click at [392, 224] on div at bounding box center [553, 279] width 830 height 282
click at [281, 75] on html "Insights Shipments Quotes Policies Claims Invoices S [PERSON_NAME] [PERSON_NAME…" at bounding box center [471, 224] width 943 height 448
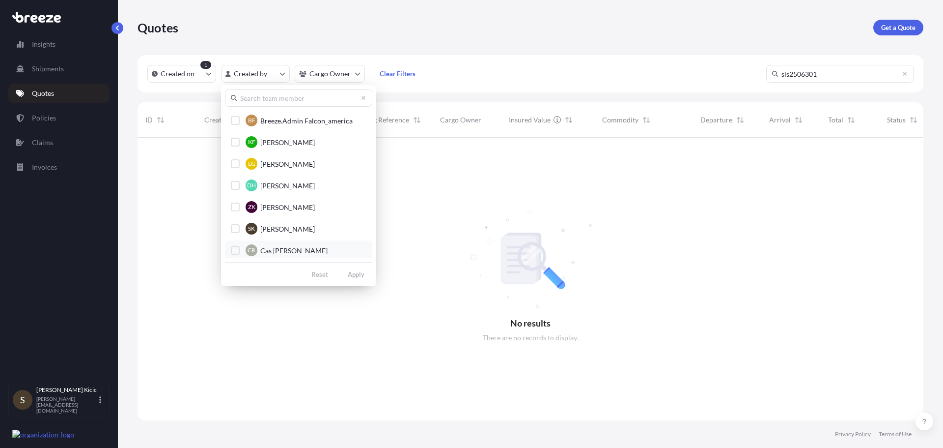
click at [237, 249] on div "Select Option" at bounding box center [235, 250] width 9 height 9
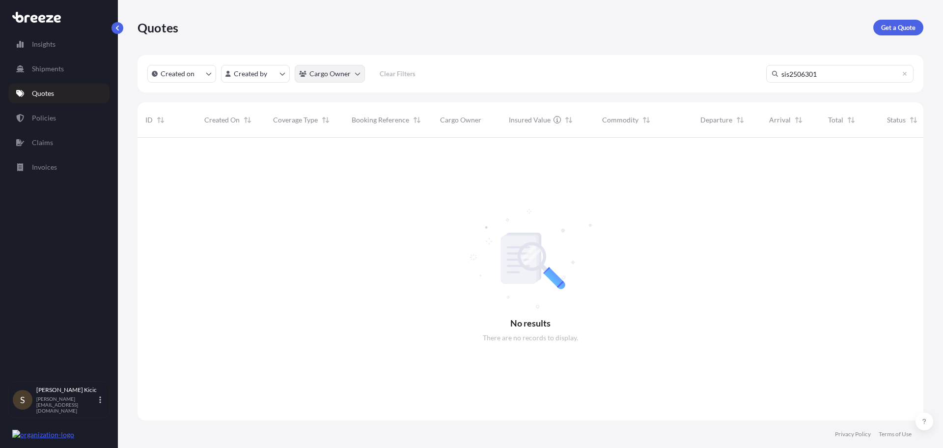
click at [357, 71] on html "Insights Shipments Quotes Policies Claims Invoices S [PERSON_NAME] [PERSON_NAME…" at bounding box center [471, 224] width 943 height 448
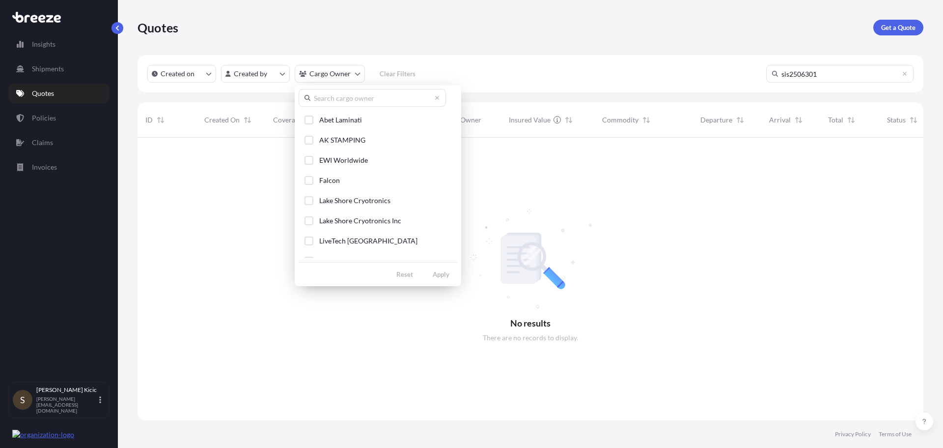
click at [345, 101] on input "text" at bounding box center [372, 98] width 147 height 18
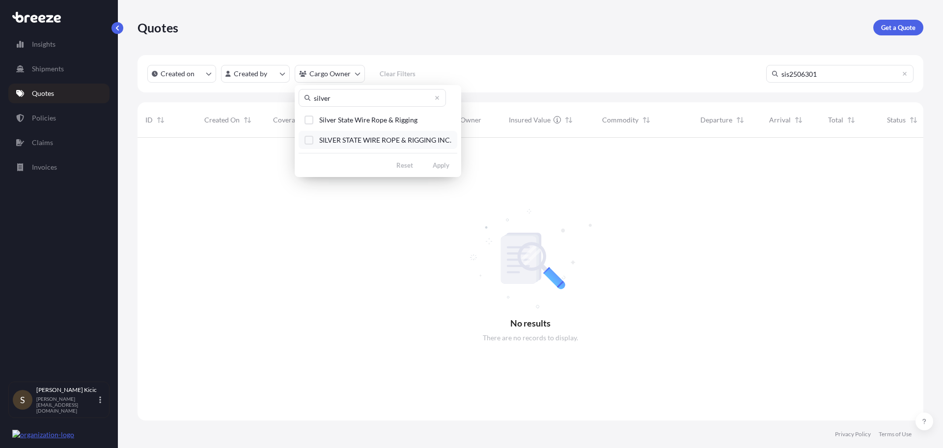
type input "silver"
click at [308, 118] on div "Select Option" at bounding box center [309, 119] width 9 height 9
click at [309, 141] on div "Select Option" at bounding box center [309, 140] width 9 height 9
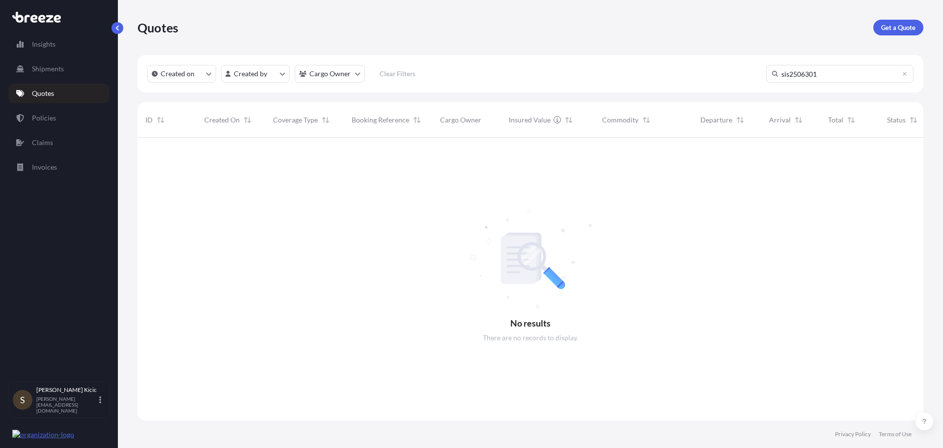
drag, startPoint x: 786, startPoint y: 78, endPoint x: 728, endPoint y: 80, distance: 58.0
click at [728, 80] on div "Created on Created by Cargo Owner Clear Filters sis2506301" at bounding box center [531, 73] width 786 height 37
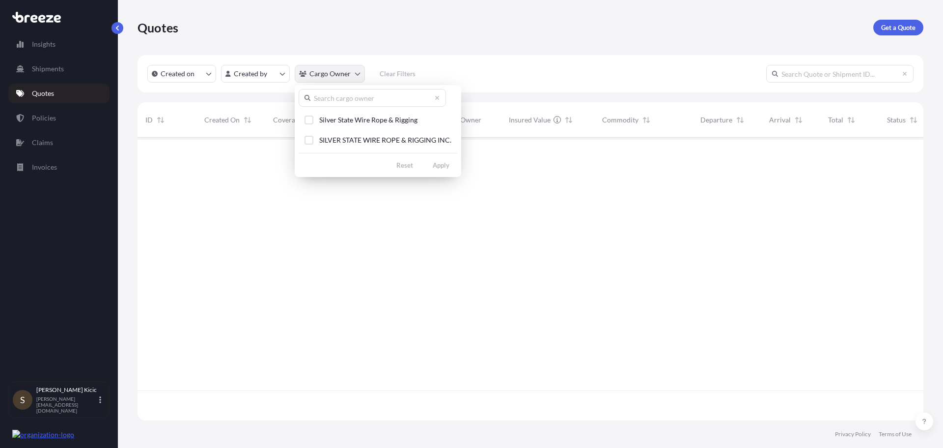
click at [357, 76] on html "Insights Shipments Quotes Policies Claims Invoices S [PERSON_NAME] [PERSON_NAME…" at bounding box center [471, 224] width 943 height 448
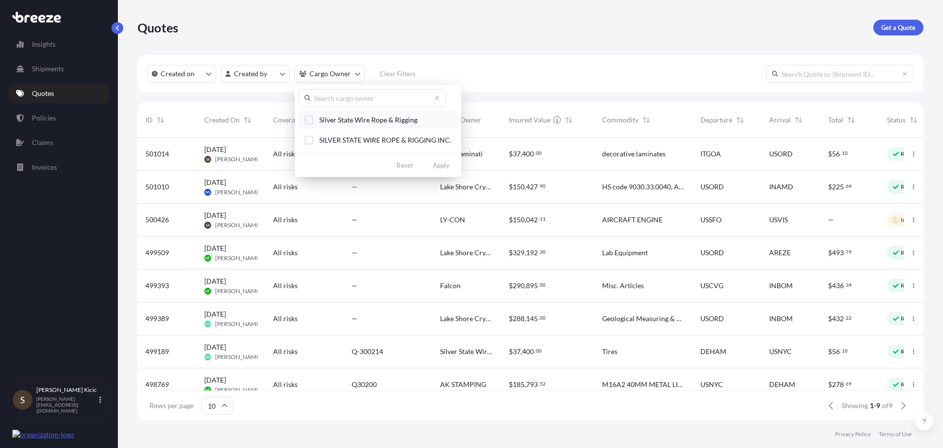
click at [308, 122] on div "Select Option" at bounding box center [309, 119] width 9 height 9
click at [308, 140] on div "Select Option" at bounding box center [309, 140] width 9 height 9
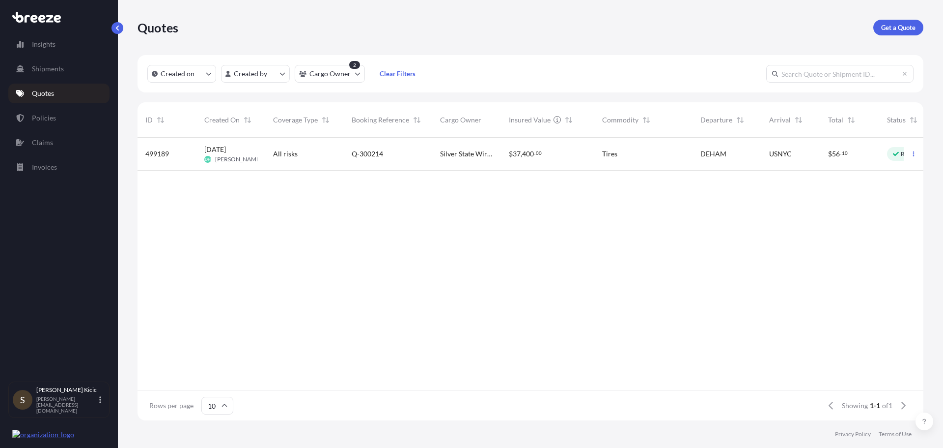
click at [463, 152] on span "Silver State Wire Rope & Rigging" at bounding box center [466, 154] width 53 height 10
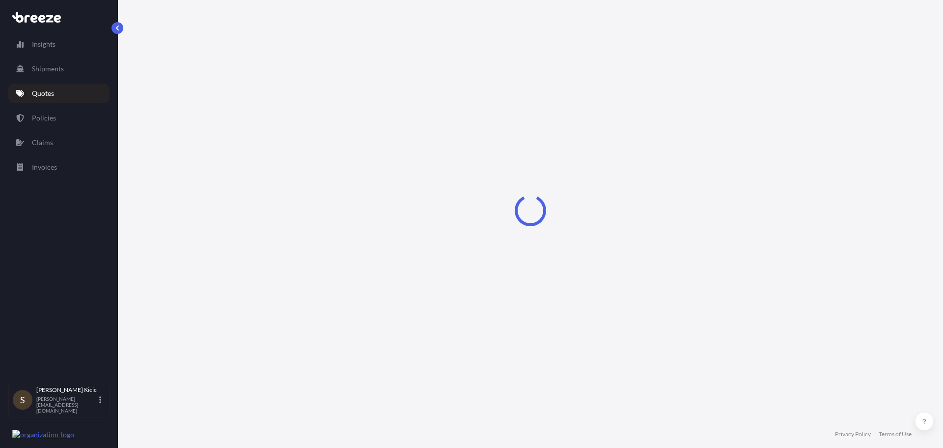
select select "Road"
select select "Sea"
select select "Road"
select select "2"
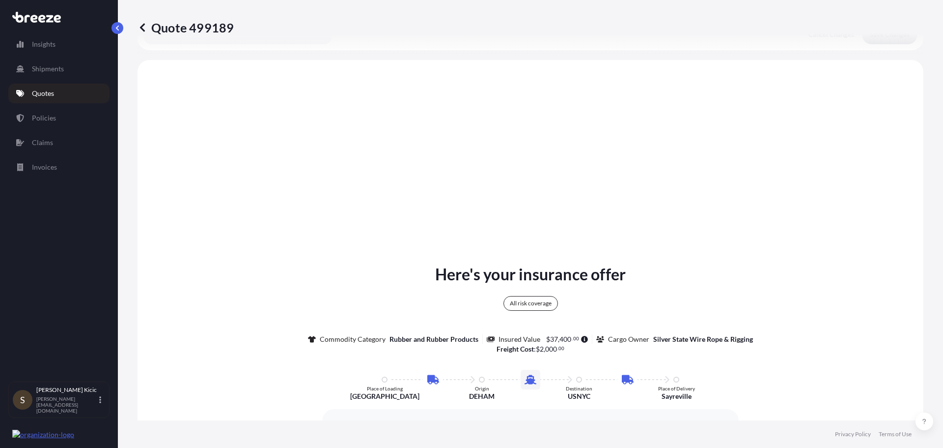
scroll to position [393, 0]
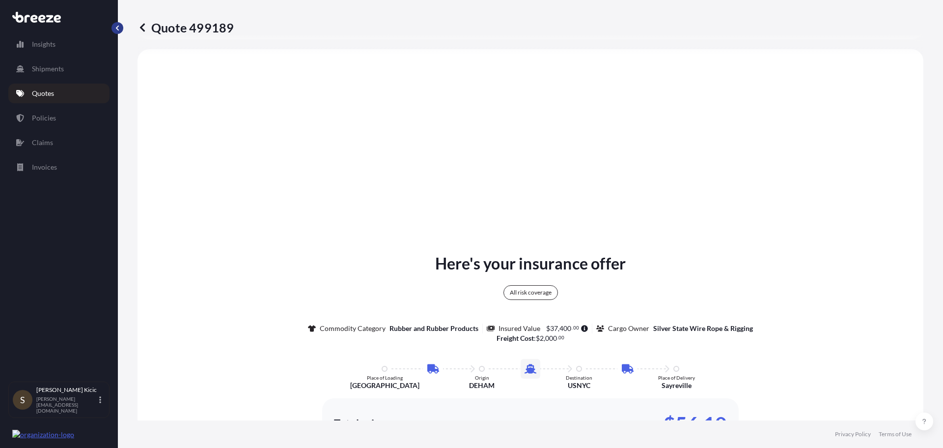
click at [114, 30] on button "button" at bounding box center [118, 28] width 12 height 12
click at [141, 28] on icon at bounding box center [142, 27] width 5 height 8
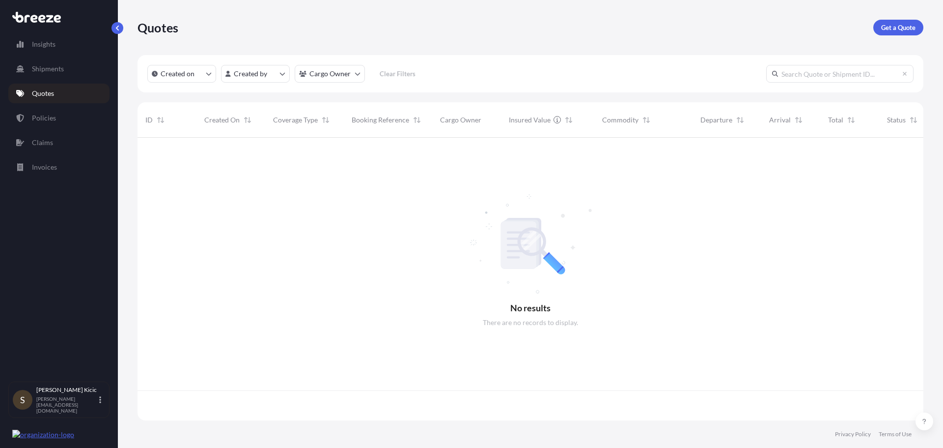
scroll to position [280, 779]
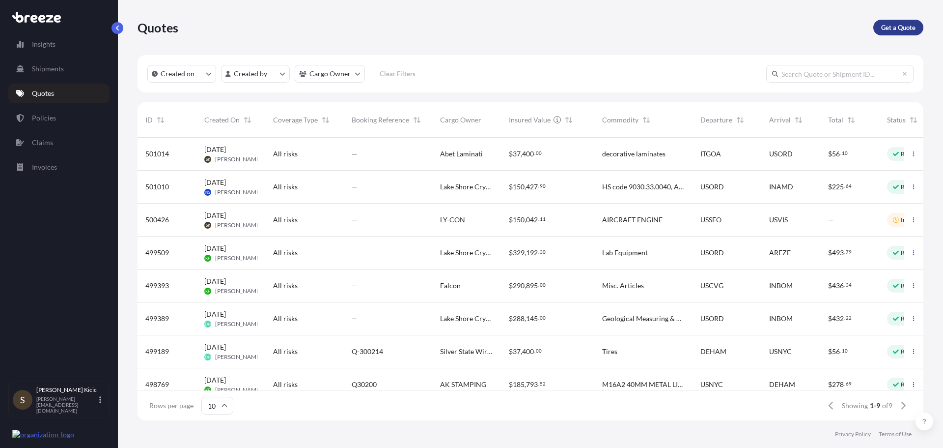
click at [908, 25] on p "Get a Quote" at bounding box center [898, 28] width 34 height 10
select select "Road"
select select "Sea"
select select "1"
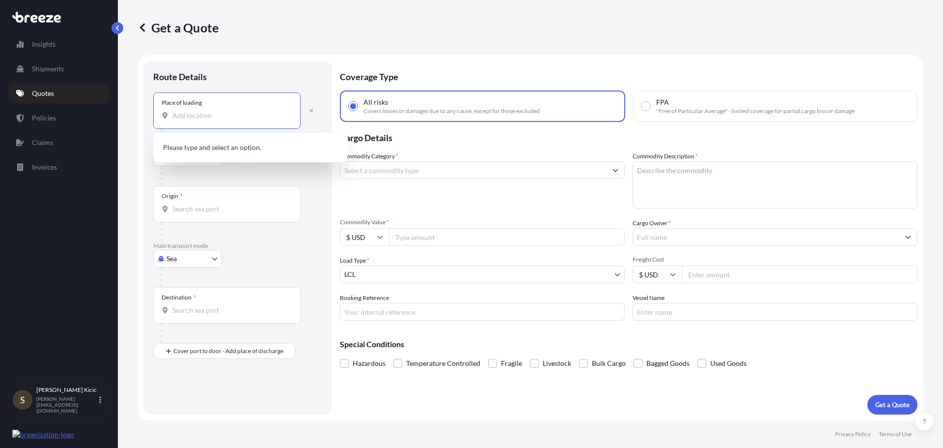
click at [206, 112] on input "Place of loading" at bounding box center [230, 116] width 116 height 10
click at [185, 115] on input "Place of loading" at bounding box center [230, 116] width 116 height 10
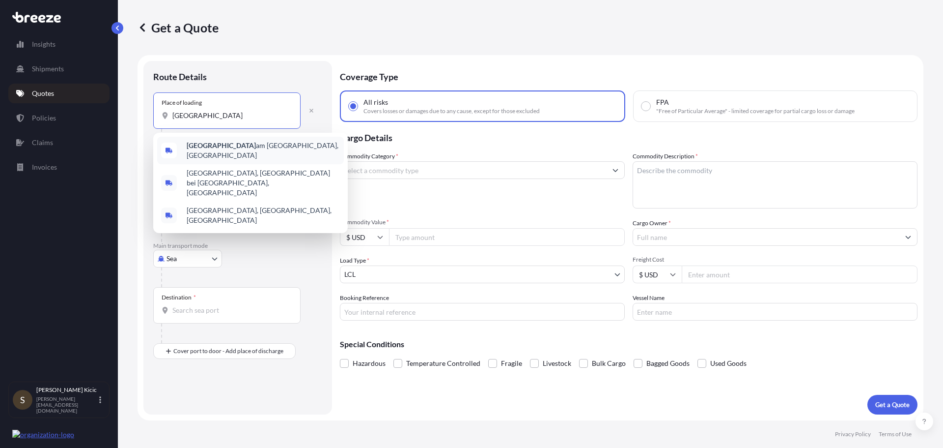
click at [276, 144] on span "[GEOGRAPHIC_DATA] am [GEOGRAPHIC_DATA], [GEOGRAPHIC_DATA]" at bounding box center [263, 150] width 153 height 20
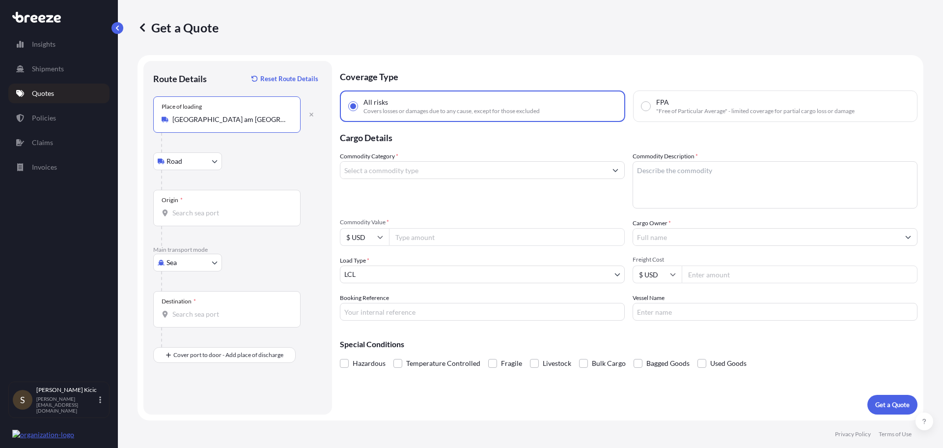
type input "[GEOGRAPHIC_DATA] am [GEOGRAPHIC_DATA], [GEOGRAPHIC_DATA]"
click at [203, 211] on input "Origin *" at bounding box center [230, 213] width 116 height 10
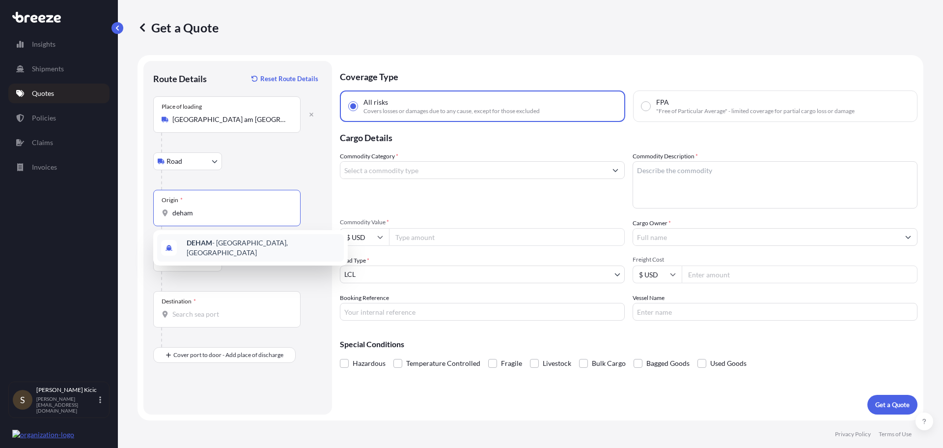
click at [204, 246] on b "DEHAM" at bounding box center [200, 242] width 26 height 8
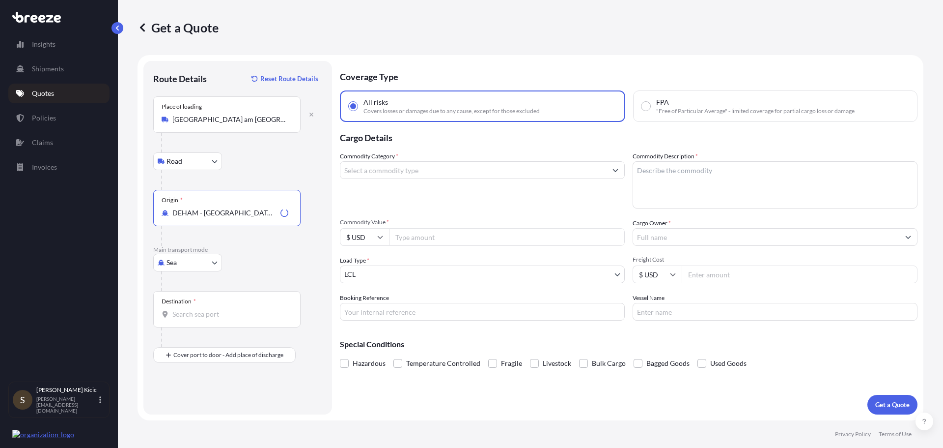
type input "DEHAM - [GEOGRAPHIC_DATA], [GEOGRAPHIC_DATA]"
click at [193, 312] on input "Destination *" at bounding box center [230, 314] width 116 height 10
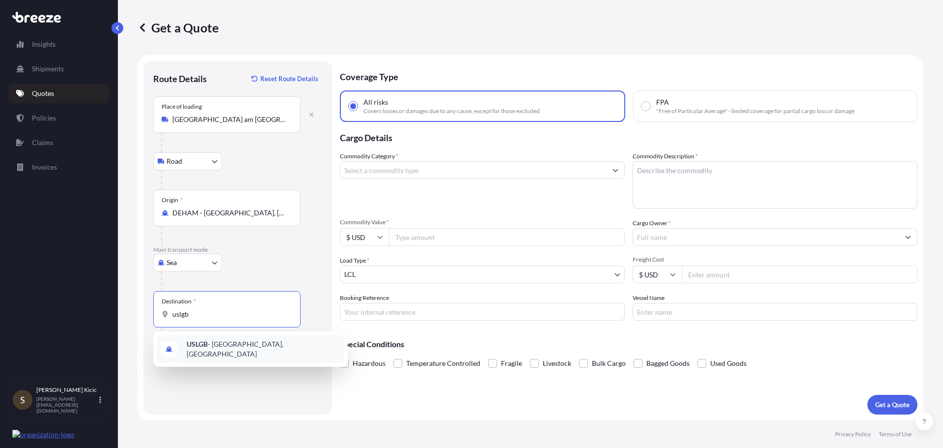
click at [224, 348] on span "USLGB - [GEOGRAPHIC_DATA], [GEOGRAPHIC_DATA]" at bounding box center [263, 349] width 153 height 20
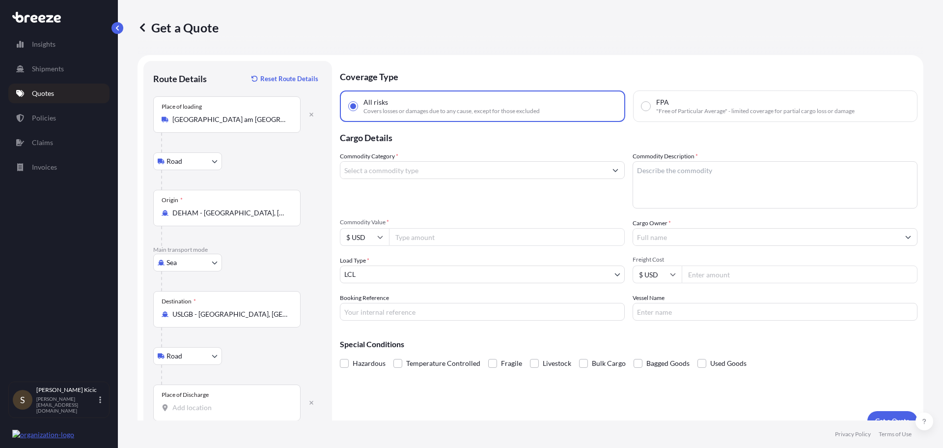
click at [222, 316] on input "USLGB - [GEOGRAPHIC_DATA], [GEOGRAPHIC_DATA]" at bounding box center [230, 314] width 116 height 10
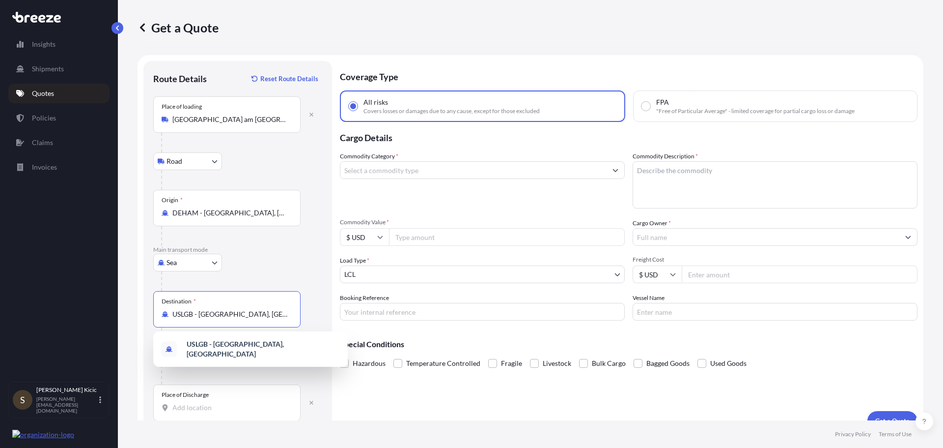
drag, startPoint x: 280, startPoint y: 314, endPoint x: 109, endPoint y: 314, distance: 170.9
click at [109, 314] on div "Insights Shipments Quotes Policies Claims Invoices S [PERSON_NAME] [PERSON_NAME…" at bounding box center [471, 224] width 943 height 448
click at [230, 349] on span "USLAX - [GEOGRAPHIC_DATA], [GEOGRAPHIC_DATA]" at bounding box center [263, 349] width 153 height 20
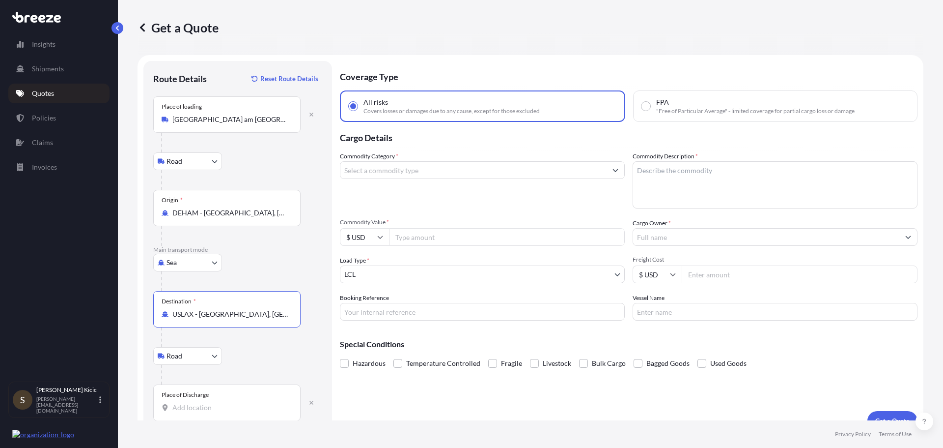
type input "USLAX - [GEOGRAPHIC_DATA], [GEOGRAPHIC_DATA]"
click at [197, 414] on div "Place of Discharge" at bounding box center [226, 402] width 147 height 36
click at [197, 412] on input "Place of Discharge" at bounding box center [230, 407] width 116 height 10
click at [200, 405] on input "Place of Discharge" at bounding box center [230, 407] width 116 height 10
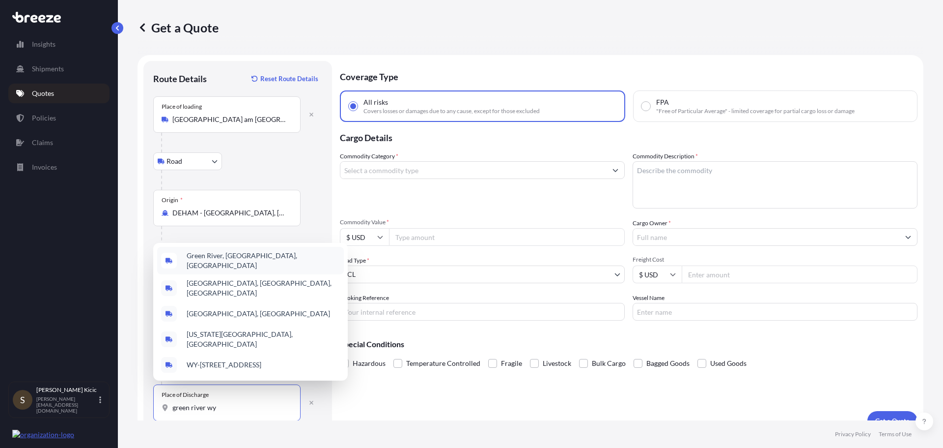
click at [245, 268] on span "Green River, [GEOGRAPHIC_DATA], [GEOGRAPHIC_DATA]" at bounding box center [263, 261] width 153 height 20
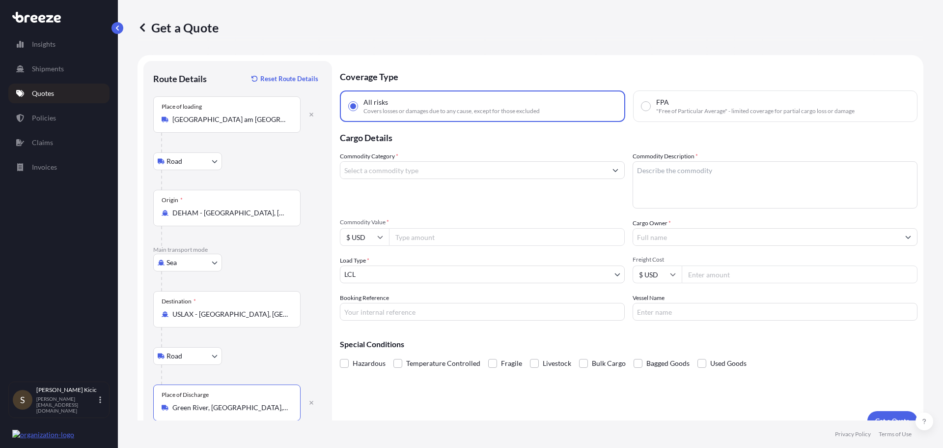
type input "Green River, [GEOGRAPHIC_DATA], [GEOGRAPHIC_DATA]"
click at [653, 176] on textarea "Commodity Description *" at bounding box center [775, 184] width 285 height 47
click at [539, 175] on input "Commodity Category *" at bounding box center [473, 170] width 266 height 18
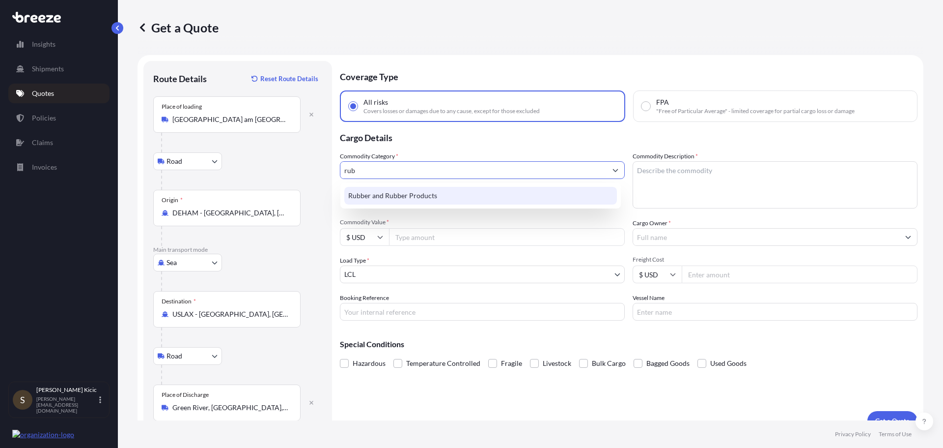
click at [414, 195] on div "Rubber and Rubber Products" at bounding box center [480, 196] width 273 height 18
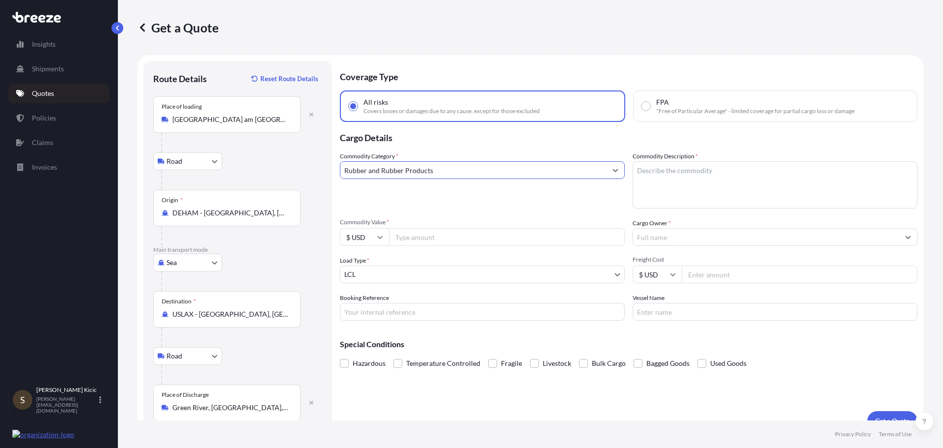
type input "Rubber and Rubber Products"
click at [651, 171] on textarea "Commodity Description *" at bounding box center [775, 184] width 285 height 47
type textarea "silver rope"
click at [670, 237] on input "Cargo Owner *" at bounding box center [766, 237] width 266 height 18
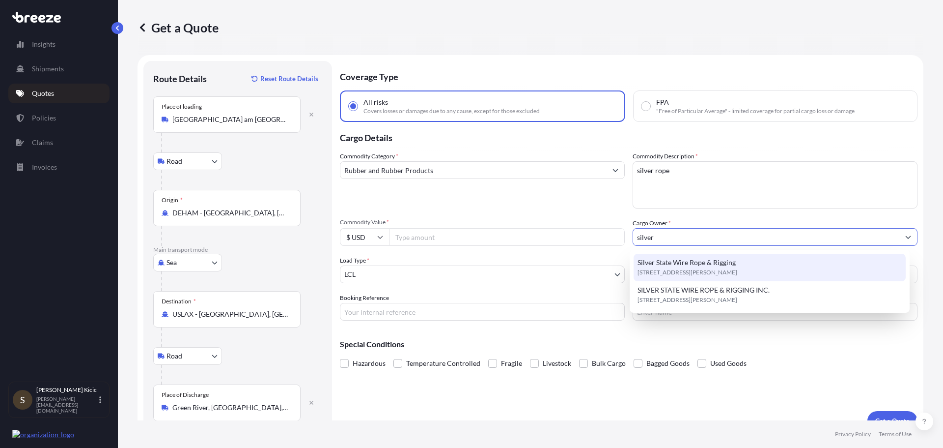
click at [688, 266] on span "Silver State Wire Rope & Rigging" at bounding box center [687, 262] width 98 height 10
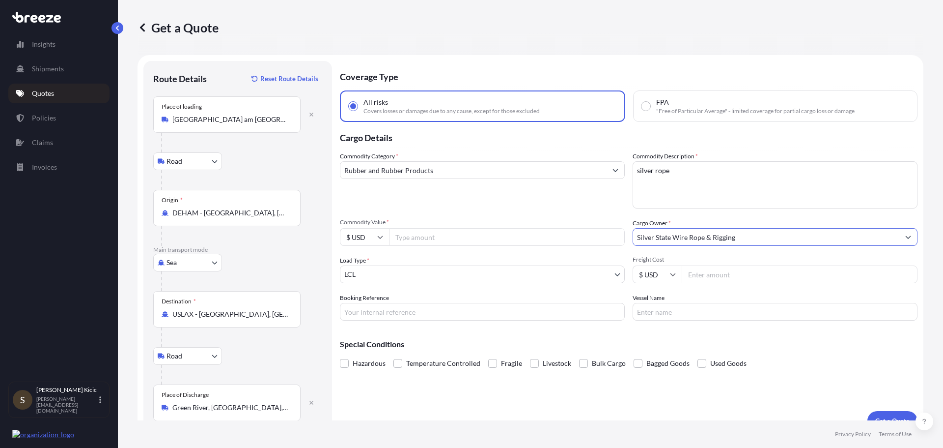
type input "Silver State Wire Rope & Rigging"
click at [708, 275] on input "Freight Cost" at bounding box center [800, 274] width 236 height 18
type input "120158.0"
drag, startPoint x: 731, startPoint y: 275, endPoint x: 675, endPoint y: 275, distance: 55.5
click at [675, 275] on div "$ USD 120158.0" at bounding box center [775, 274] width 285 height 18
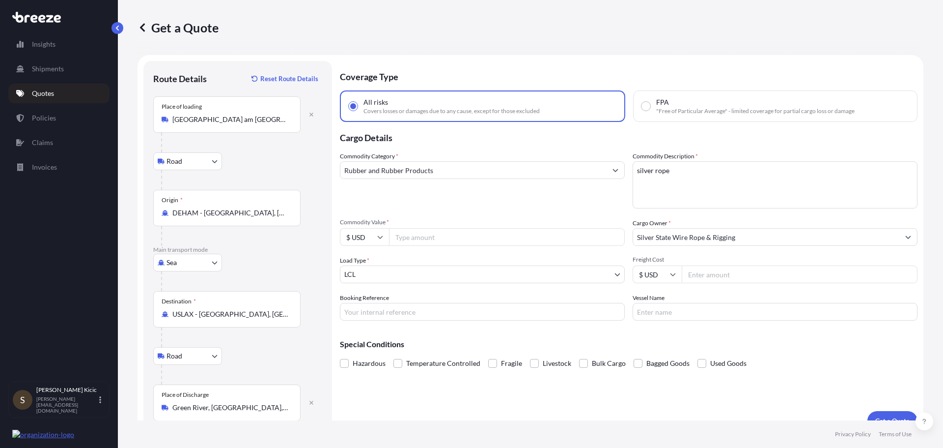
click at [433, 238] on input "Commodity Value *" at bounding box center [507, 237] width 236 height 18
type input "120158"
click at [370, 276] on body "Insights Shipments Quotes Policies Claims Invoices S [PERSON_NAME] [PERSON_NAME…" at bounding box center [471, 224] width 943 height 448
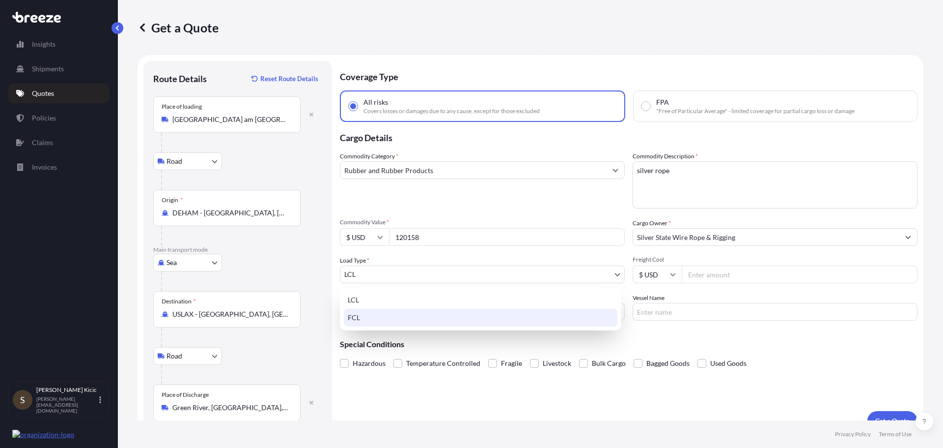
click at [355, 317] on div "FCL" at bounding box center [481, 317] width 274 height 18
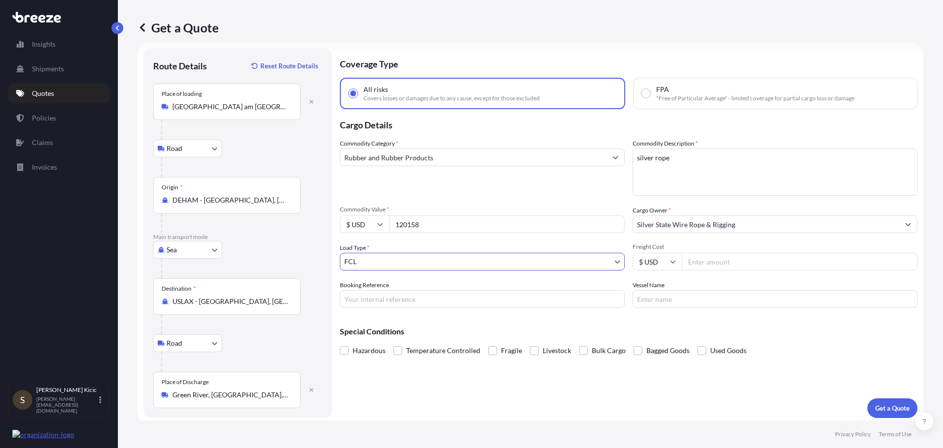
scroll to position [16, 0]
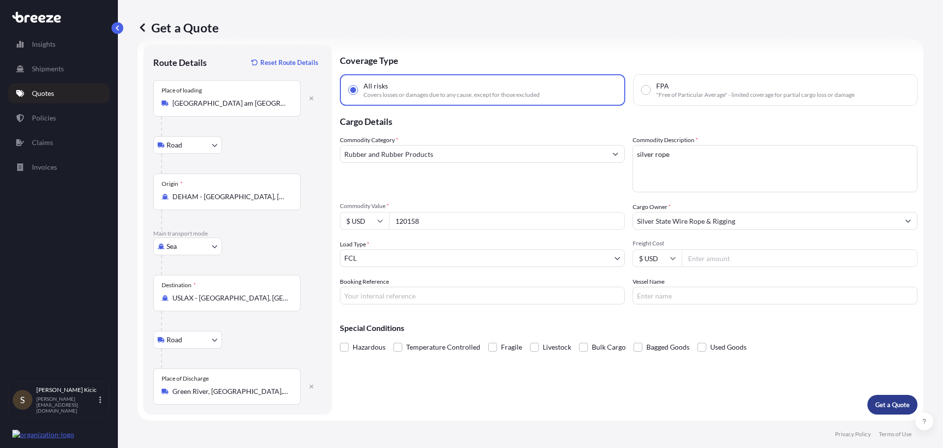
click at [886, 401] on p "Get a Quote" at bounding box center [892, 404] width 34 height 10
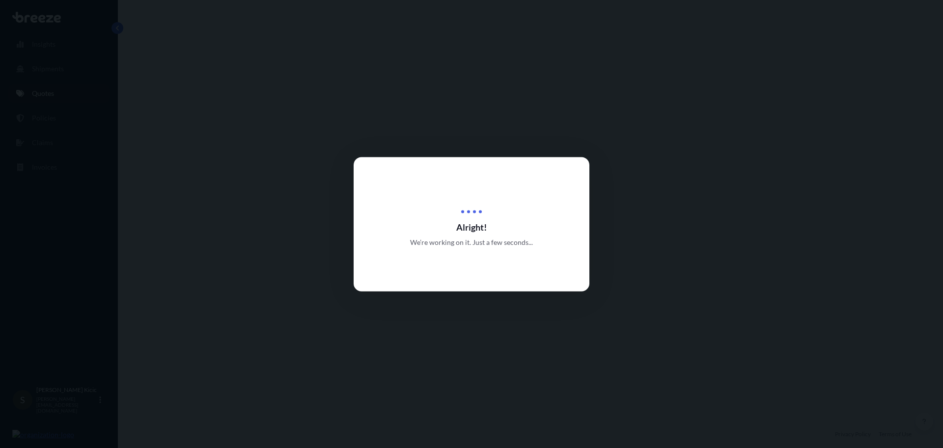
select select "Road"
select select "Sea"
select select "Road"
select select "2"
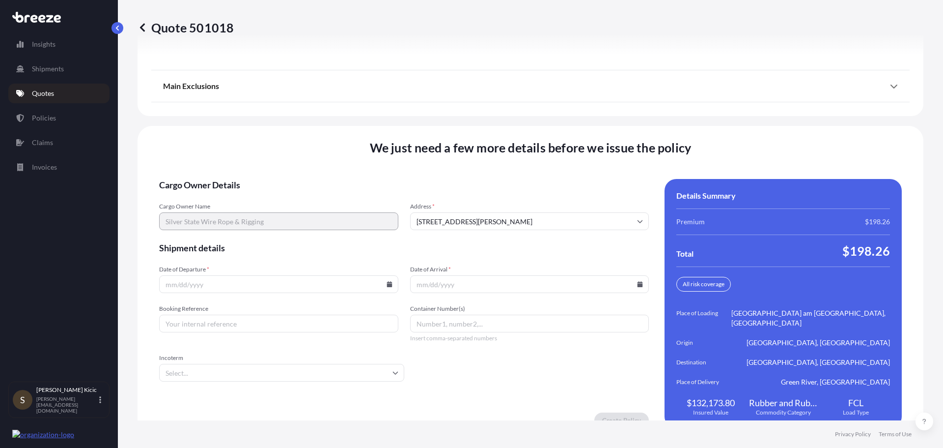
scroll to position [1349, 0]
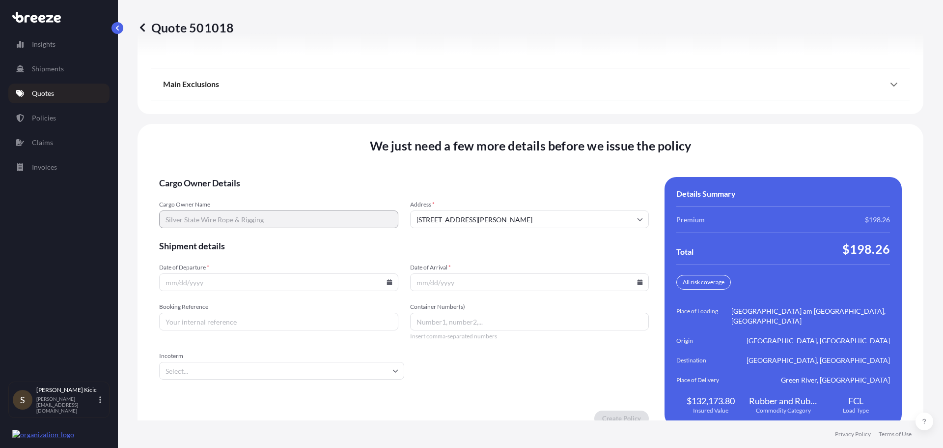
click at [142, 28] on icon at bounding box center [143, 28] width 10 height 10
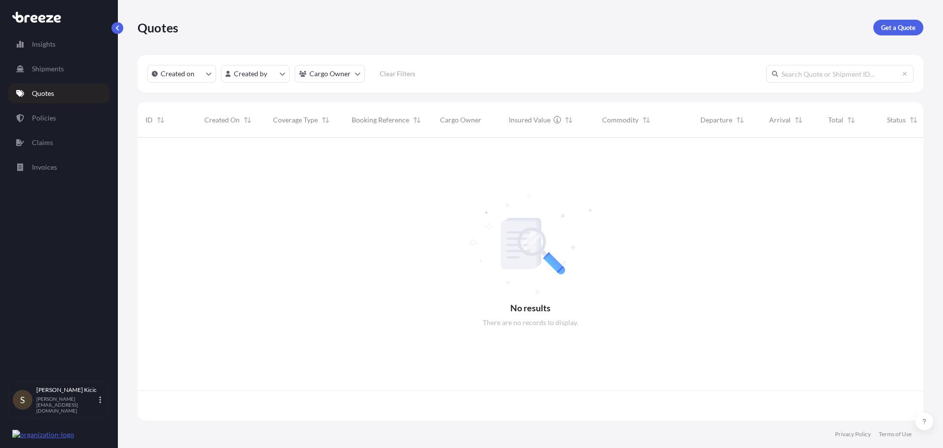
scroll to position [280, 779]
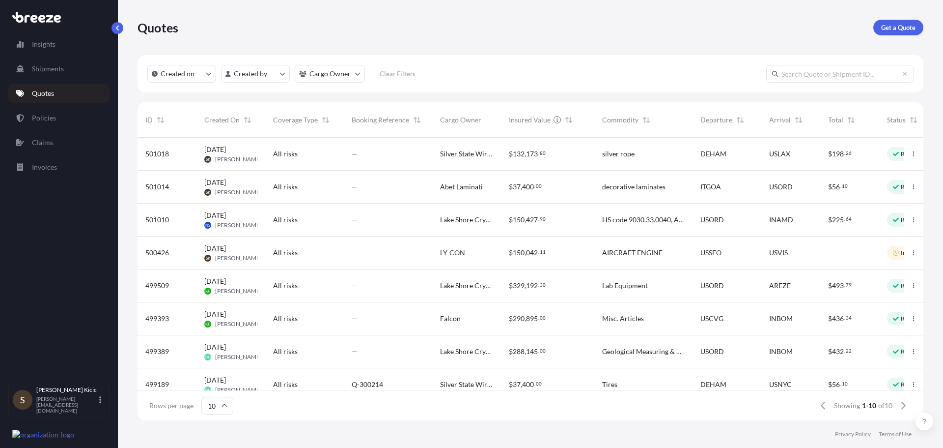
click at [483, 156] on span "Silver State Wire Rope & Rigging" at bounding box center [466, 154] width 53 height 10
select select "Road"
select select "Sea"
select select "Road"
select select "2"
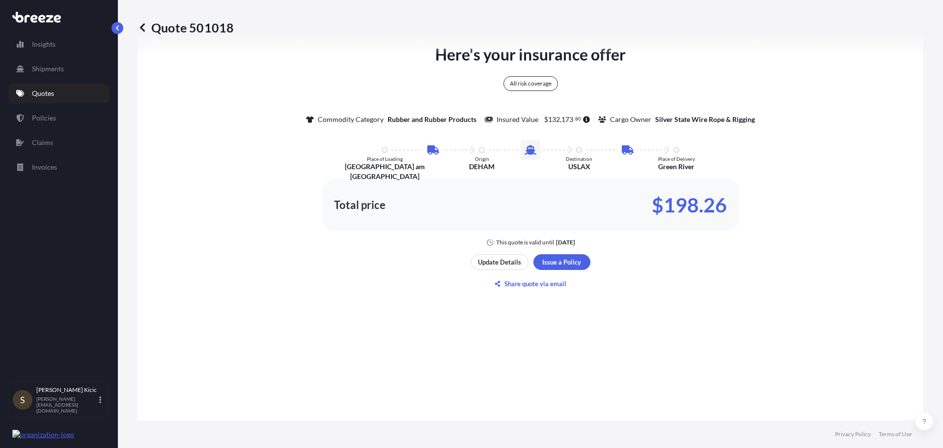
scroll to position [639, 0]
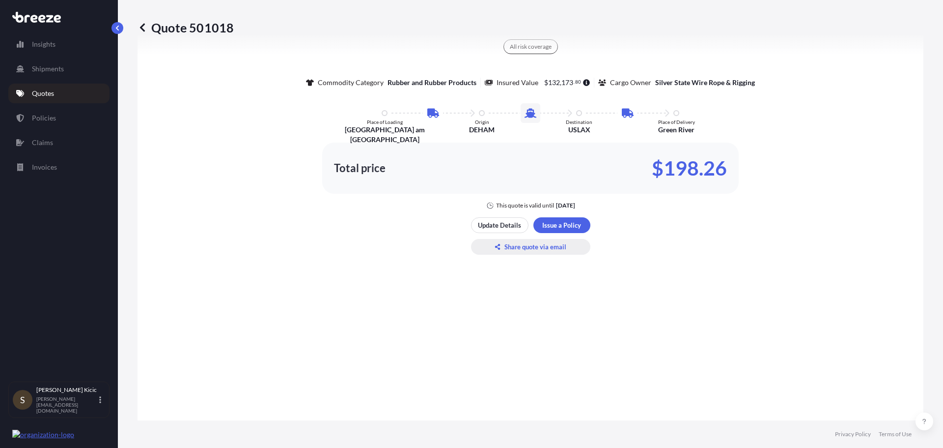
click at [533, 248] on p "Share quote via email" at bounding box center [535, 247] width 62 height 10
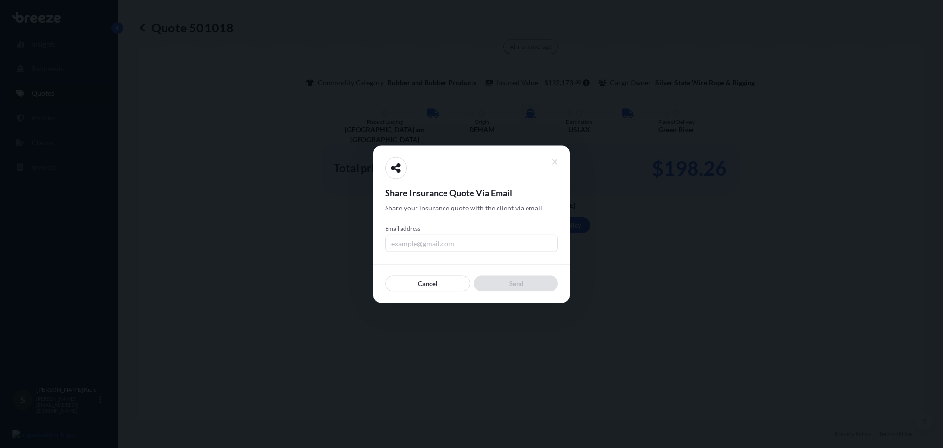
click at [436, 244] on input "Email address" at bounding box center [471, 243] width 173 height 18
type input "[PERSON_NAME][EMAIL_ADDRESS][DOMAIN_NAME]"
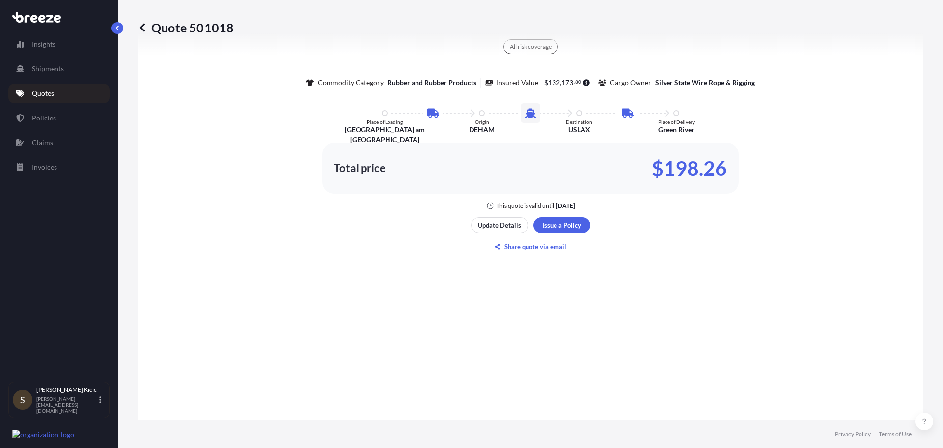
click at [143, 27] on icon at bounding box center [143, 28] width 10 height 10
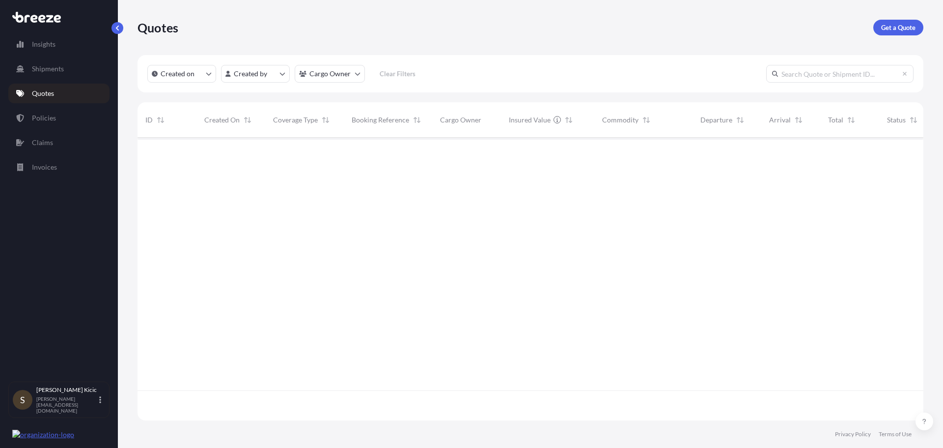
scroll to position [280, 779]
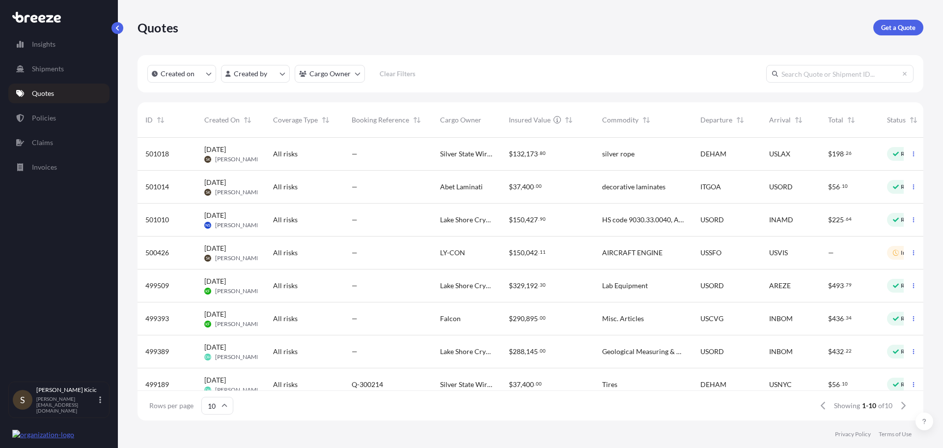
click at [468, 186] on span "Abet Laminati" at bounding box center [461, 187] width 43 height 10
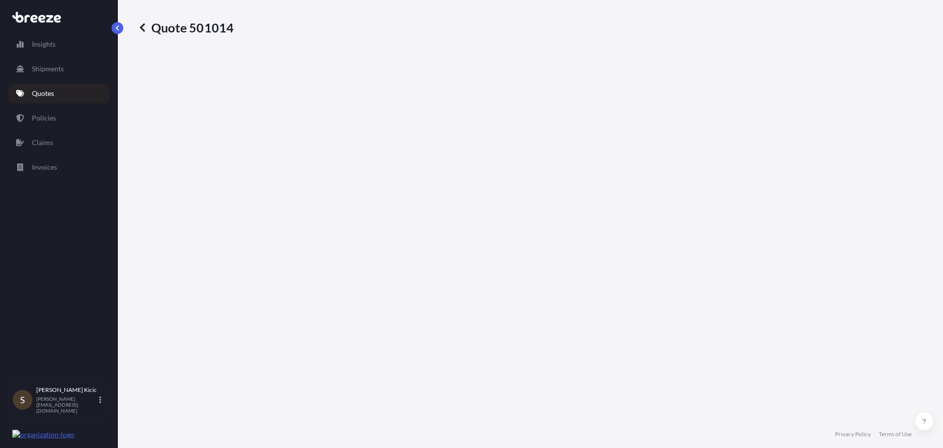
select select "Road"
select select "Air"
select select "Road"
select select "1"
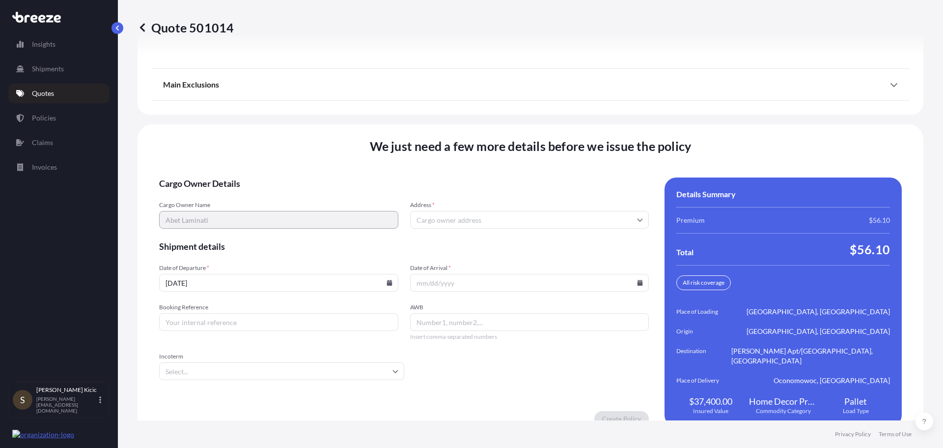
scroll to position [1359, 0]
click at [142, 26] on icon at bounding box center [142, 27] width 5 height 8
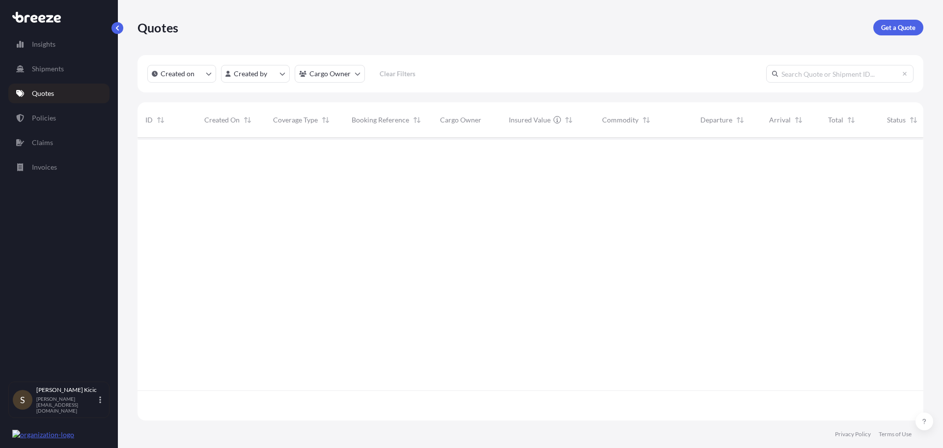
scroll to position [280, 779]
